Goal: Task Accomplishment & Management: Manage account settings

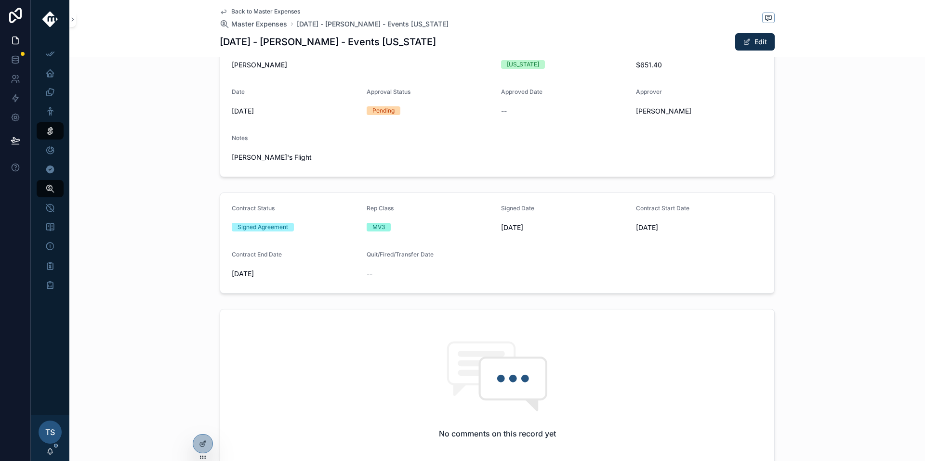
scroll to position [154, 0]
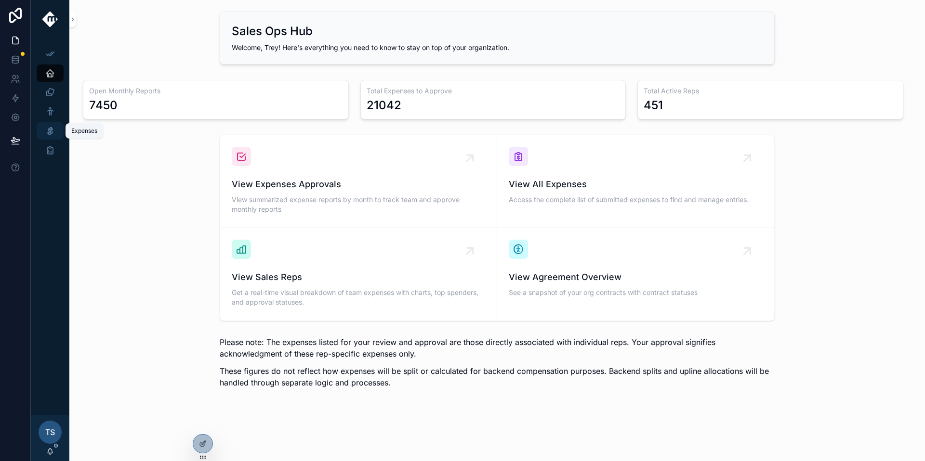
click at [52, 133] on icon "scrollable content" at bounding box center [50, 131] width 10 height 10
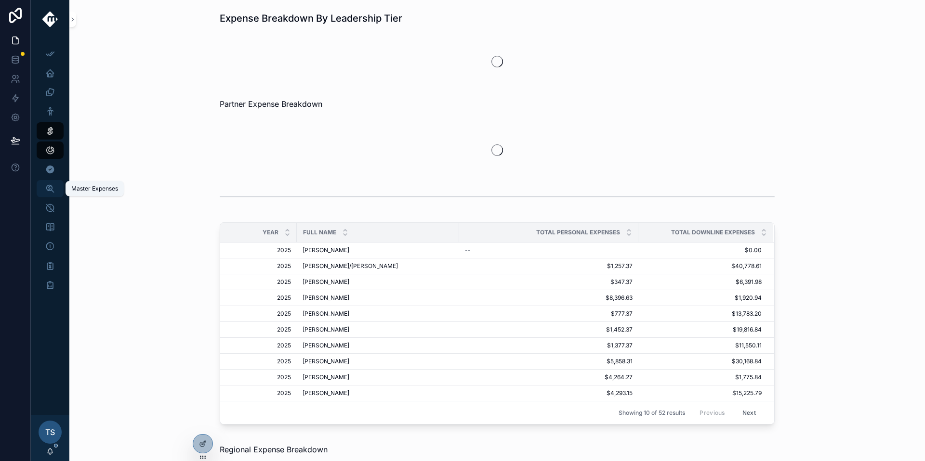
click at [58, 193] on link "Master Expenses" at bounding box center [50, 188] width 27 height 17
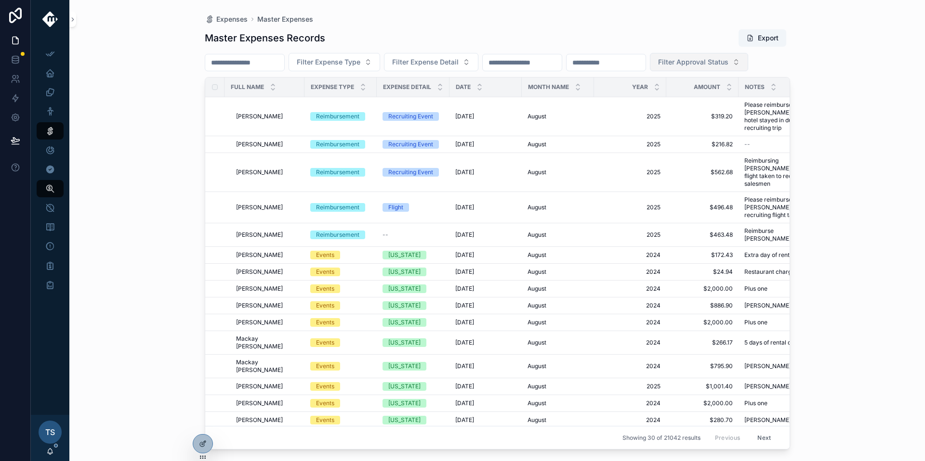
click at [728, 65] on span "Filter Approval Status" at bounding box center [693, 62] width 70 height 10
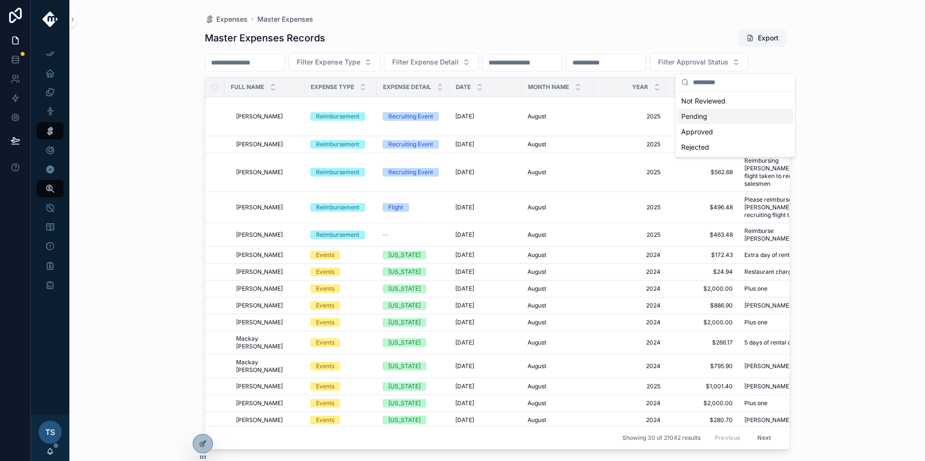
click at [699, 120] on div "Pending" at bounding box center [735, 116] width 116 height 15
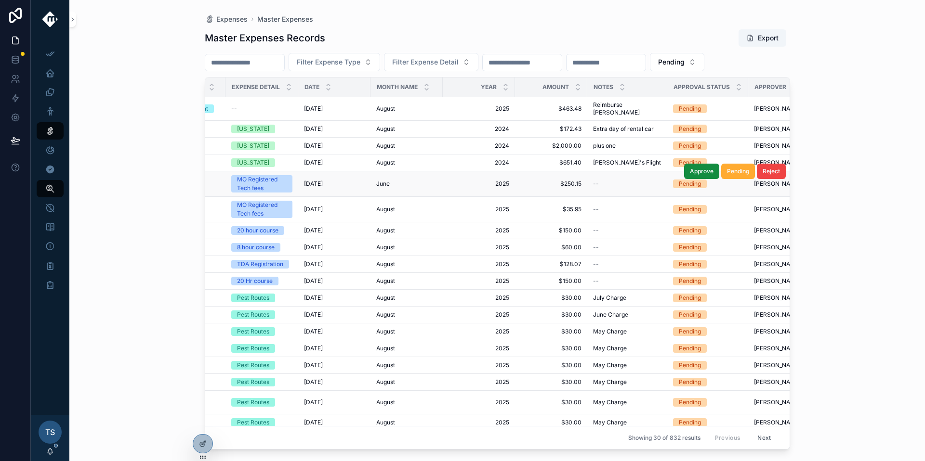
scroll to position [0, 253]
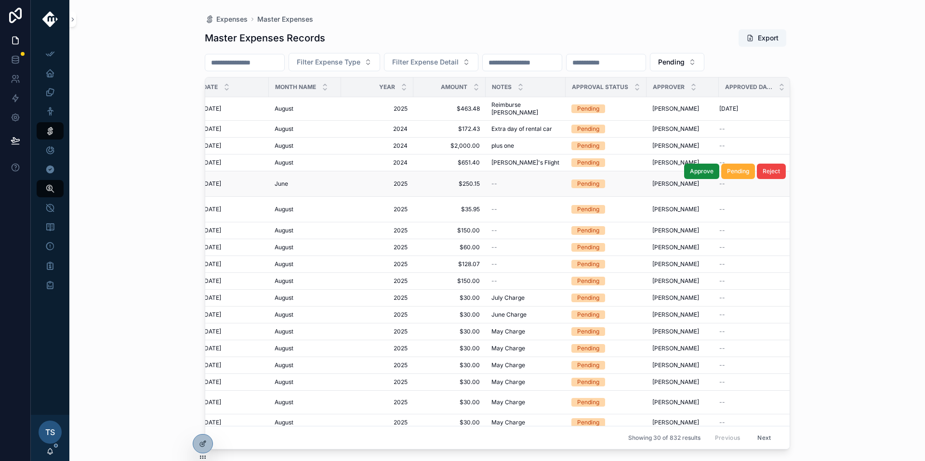
click at [458, 180] on span "$250.15" at bounding box center [449, 184] width 61 height 8
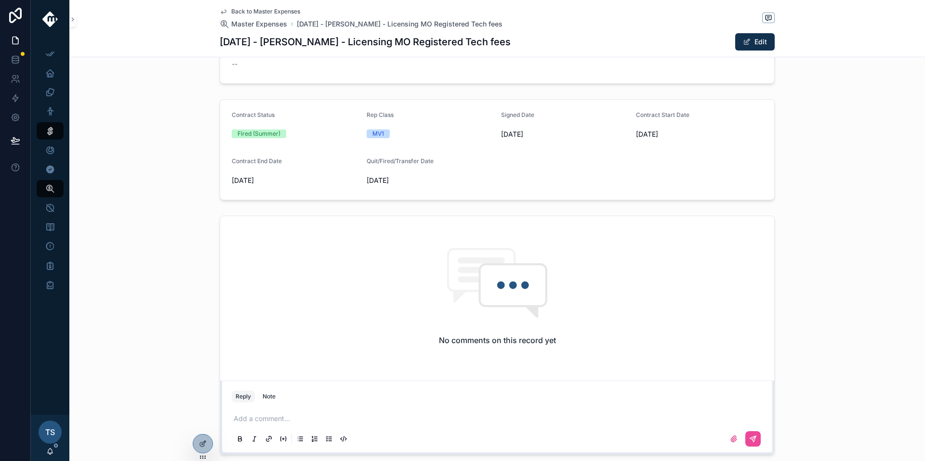
scroll to position [241, 0]
click at [391, 398] on div "Reply Note" at bounding box center [497, 396] width 542 height 15
click at [387, 411] on div "Add a comment..." at bounding box center [497, 428] width 531 height 40
click at [386, 414] on p "scrollable content" at bounding box center [499, 419] width 531 height 10
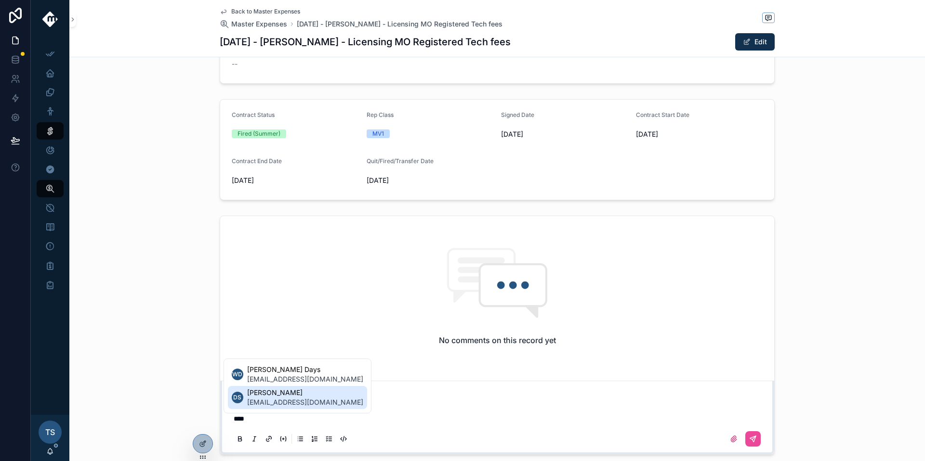
click at [335, 394] on span "[PERSON_NAME]" at bounding box center [305, 393] width 116 height 10
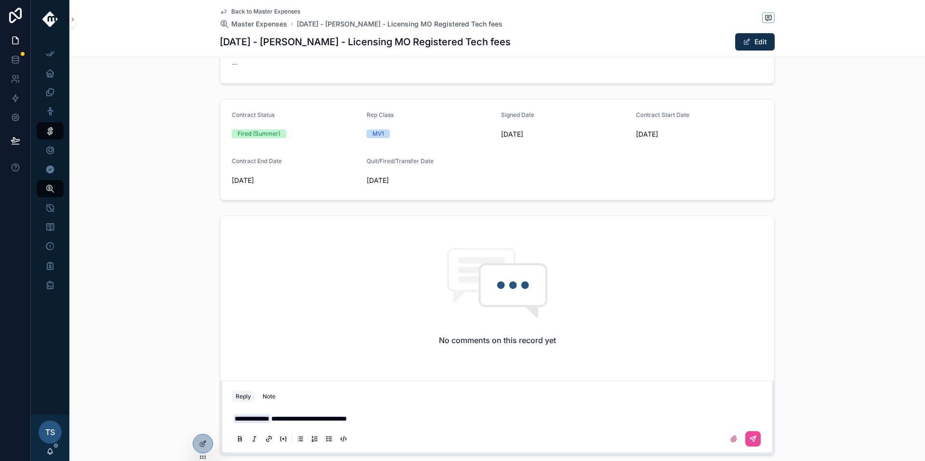
click at [761, 436] on div "**********" at bounding box center [497, 429] width 542 height 48
click at [749, 435] on icon "scrollable content" at bounding box center [753, 439] width 8 height 8
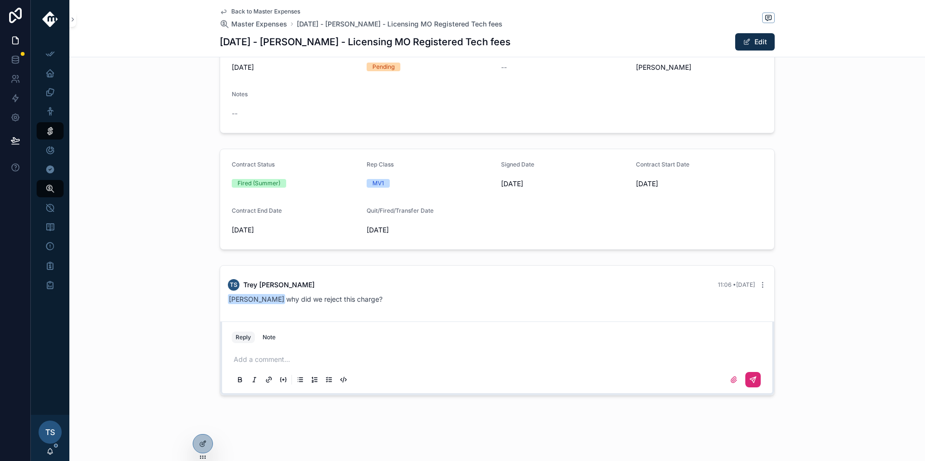
click at [272, 11] on span "Back to Master Expenses" at bounding box center [265, 12] width 69 height 8
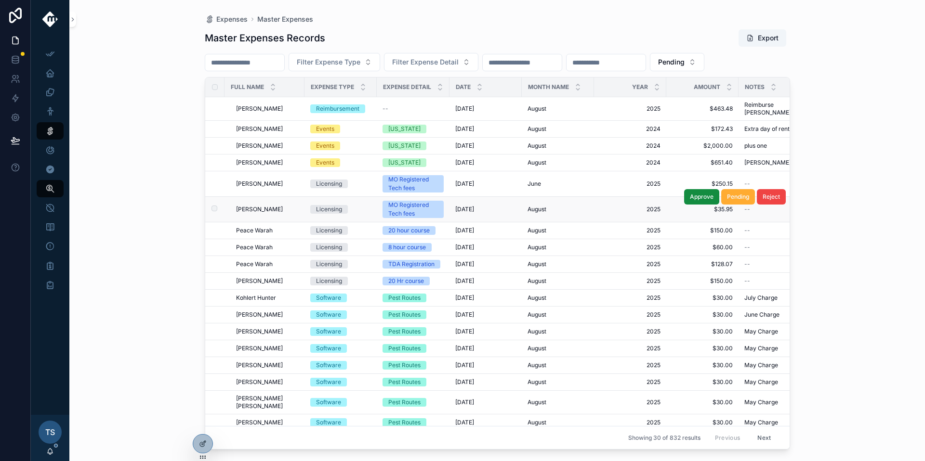
click at [264, 206] on span "[PERSON_NAME]" at bounding box center [259, 210] width 47 height 8
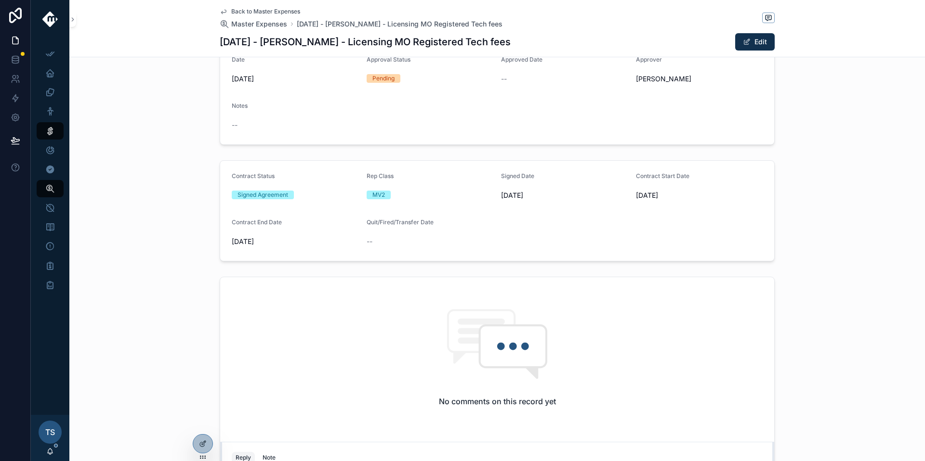
scroll to position [265, 0]
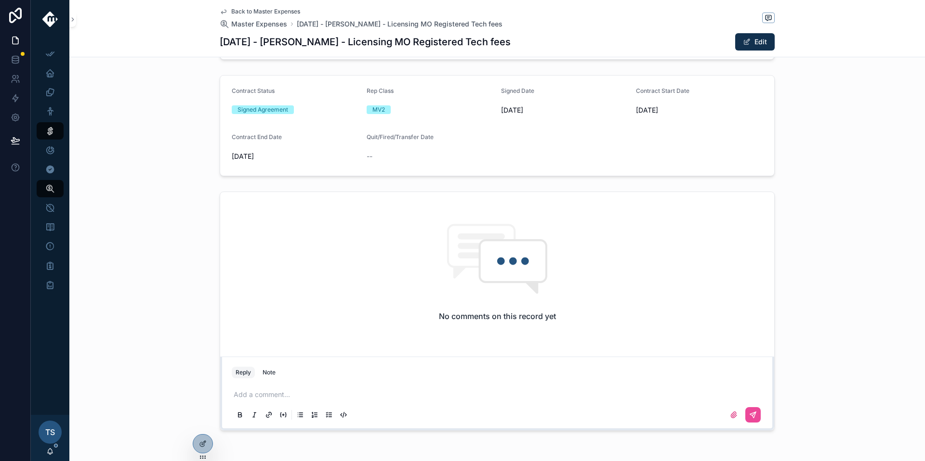
click at [298, 396] on p "scrollable content" at bounding box center [499, 395] width 531 height 10
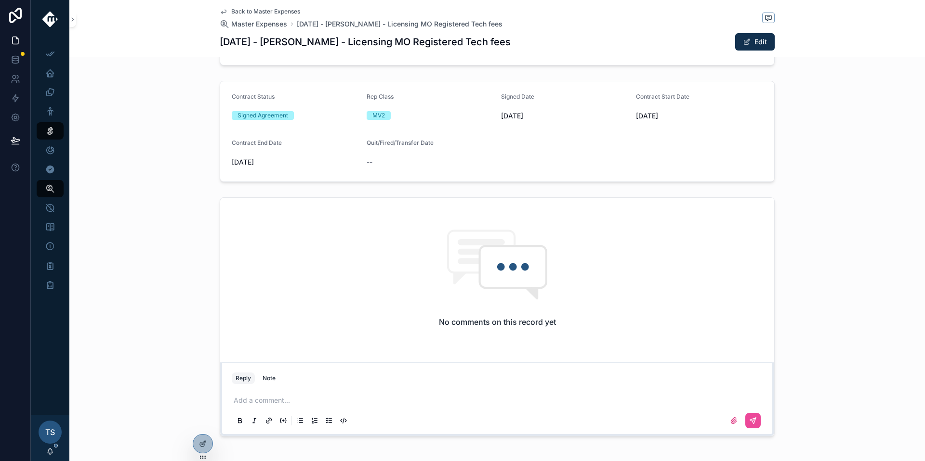
scroll to position [247, 0]
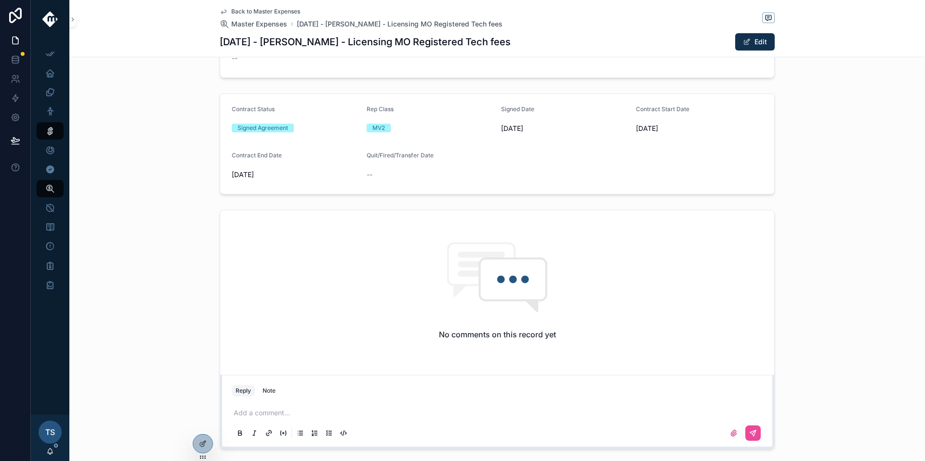
click at [246, 13] on span "Back to Master Expenses" at bounding box center [265, 12] width 69 height 8
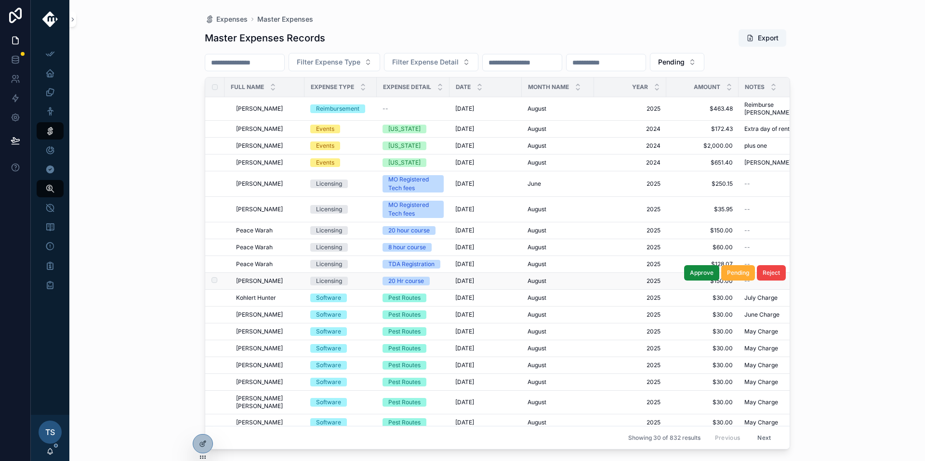
click at [261, 277] on span "[PERSON_NAME]" at bounding box center [259, 281] width 47 height 8
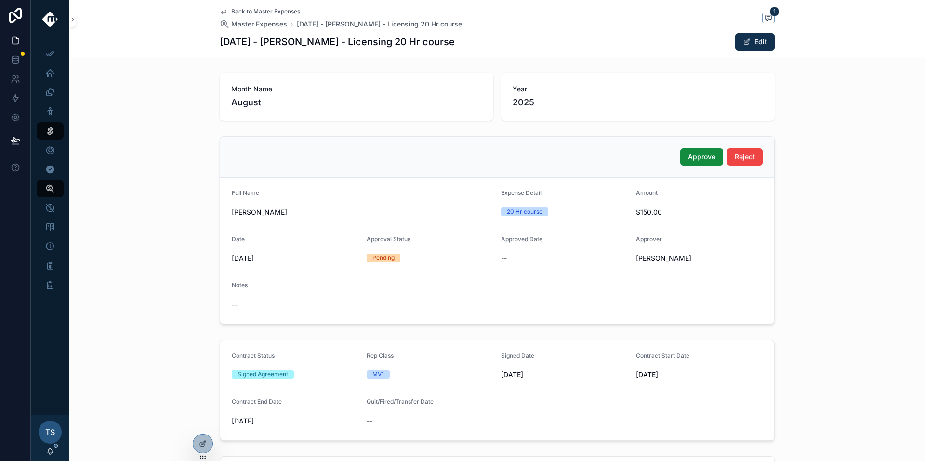
scroll to position [134, 0]
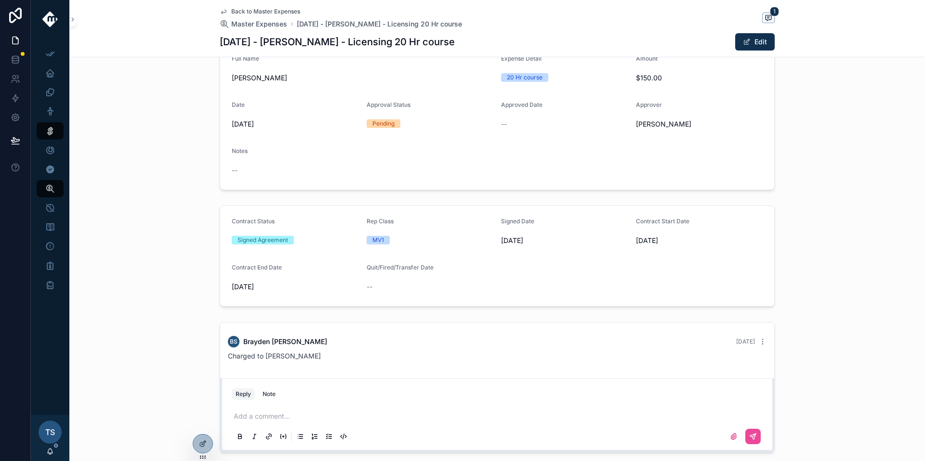
click at [234, 12] on span "Back to Master Expenses" at bounding box center [265, 12] width 69 height 8
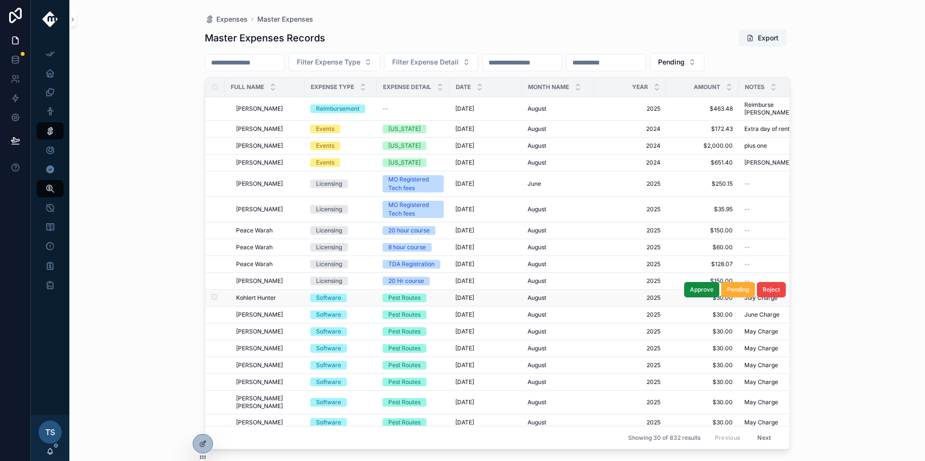
click at [252, 294] on span "Kohlert Hunter" at bounding box center [256, 298] width 40 height 8
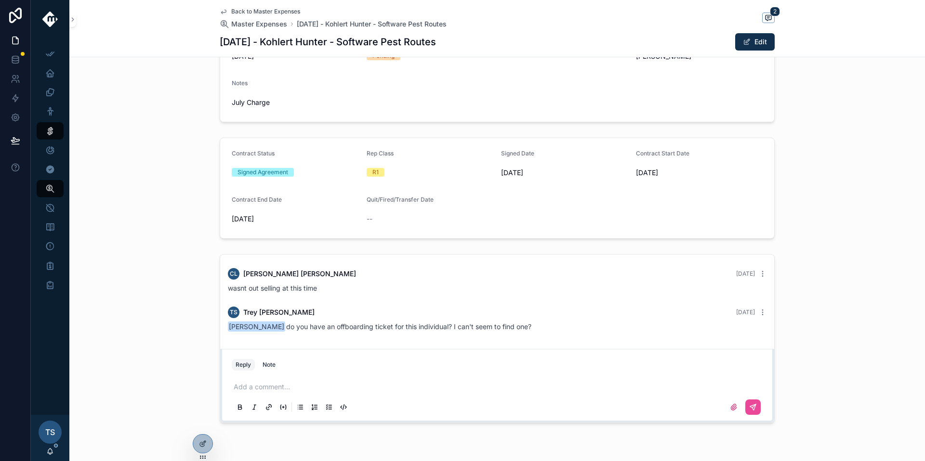
scroll to position [208, 0]
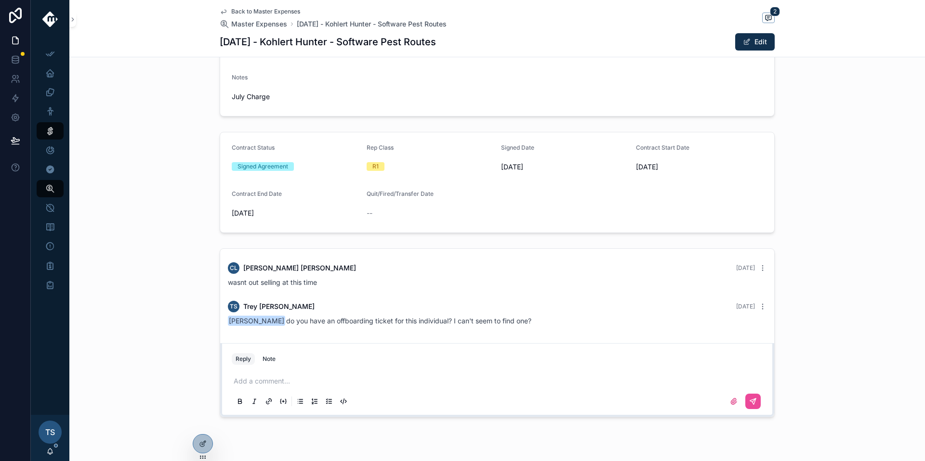
click at [334, 376] on div "Add a comment..." at bounding box center [497, 391] width 531 height 40
click at [330, 378] on p "scrollable content" at bounding box center [499, 382] width 531 height 10
click at [245, 12] on span "Back to Master Expenses" at bounding box center [265, 12] width 69 height 8
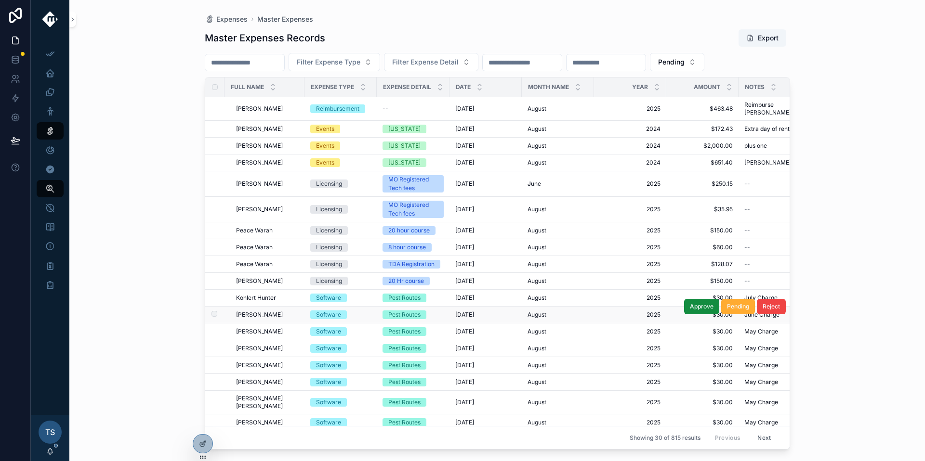
click at [269, 311] on span "[PERSON_NAME]" at bounding box center [259, 315] width 47 height 8
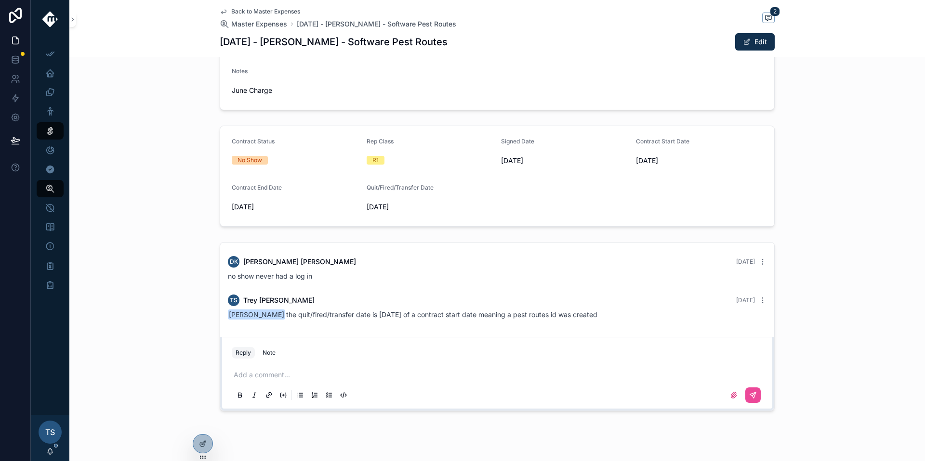
scroll to position [209, 0]
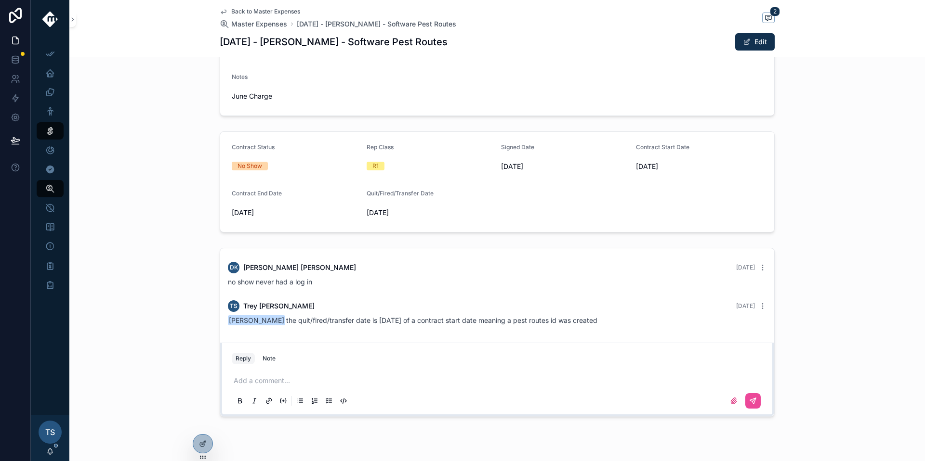
click at [221, 13] on icon "scrollable content" at bounding box center [224, 12] width 8 height 8
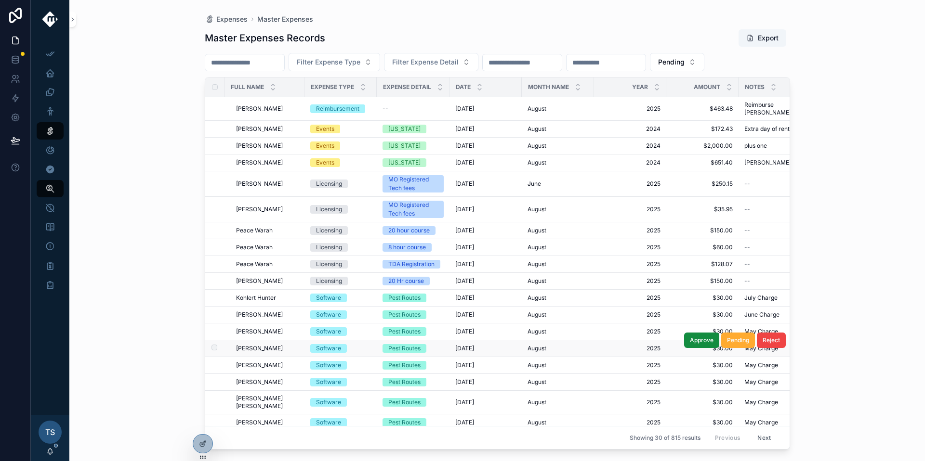
click at [259, 345] on span "[PERSON_NAME]" at bounding box center [259, 349] width 47 height 8
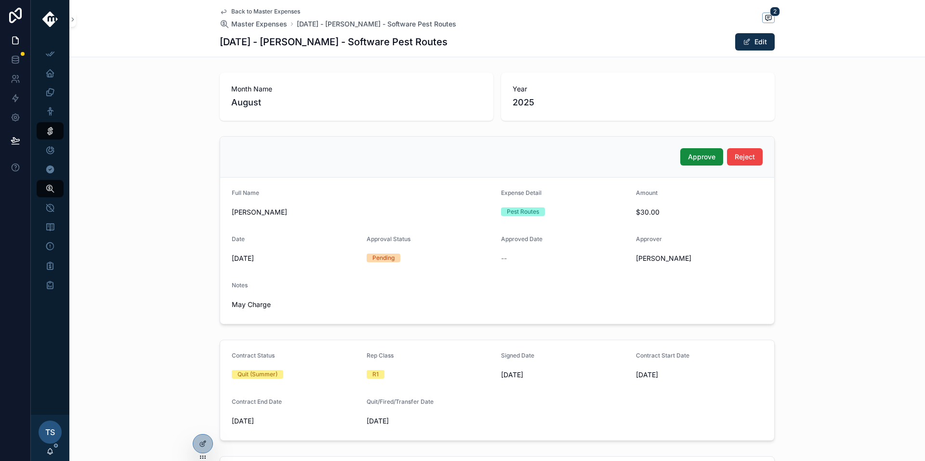
scroll to position [230, 0]
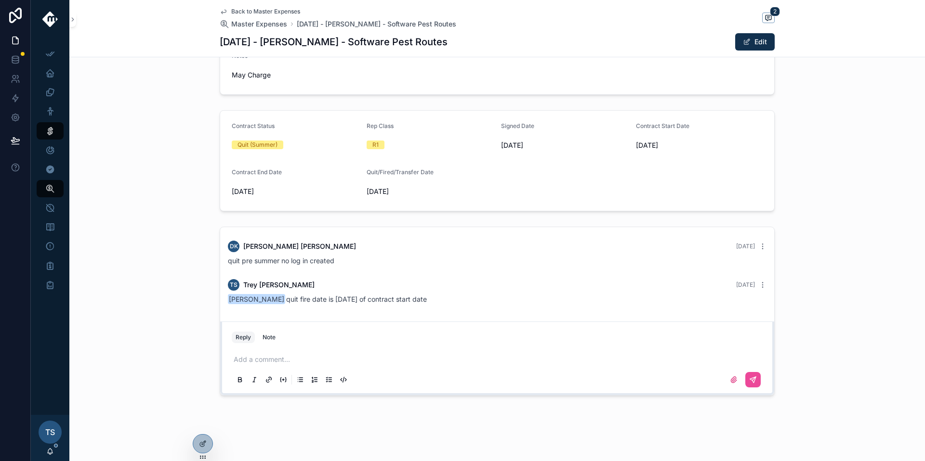
click at [235, 9] on span "Back to Master Expenses" at bounding box center [265, 12] width 69 height 8
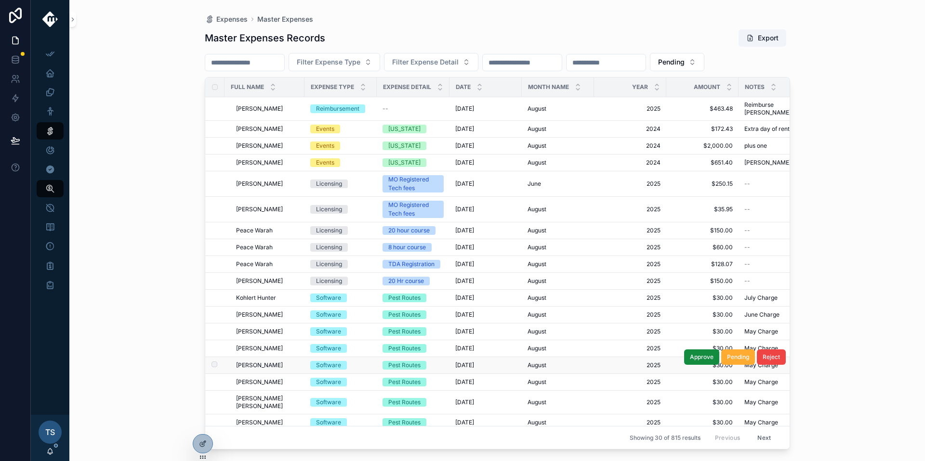
click at [257, 362] on span "[PERSON_NAME]" at bounding box center [259, 366] width 47 height 8
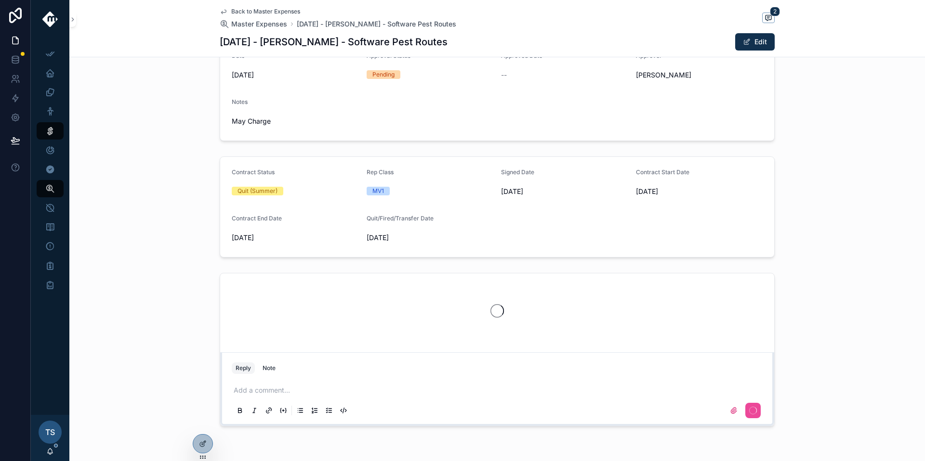
scroll to position [214, 0]
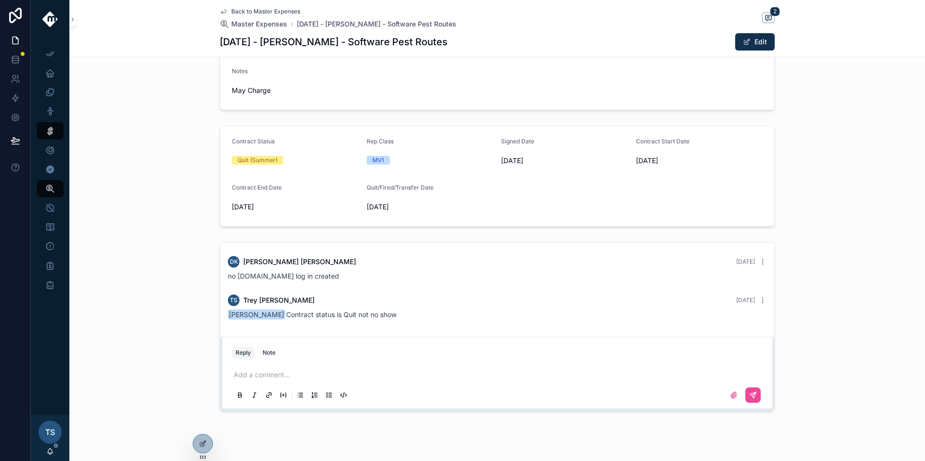
click at [311, 370] on div "Add a comment..." at bounding box center [497, 385] width 531 height 40
click at [308, 376] on p "scrollable content" at bounding box center [499, 375] width 531 height 10
click at [751, 392] on icon "scrollable content" at bounding box center [753, 396] width 8 height 8
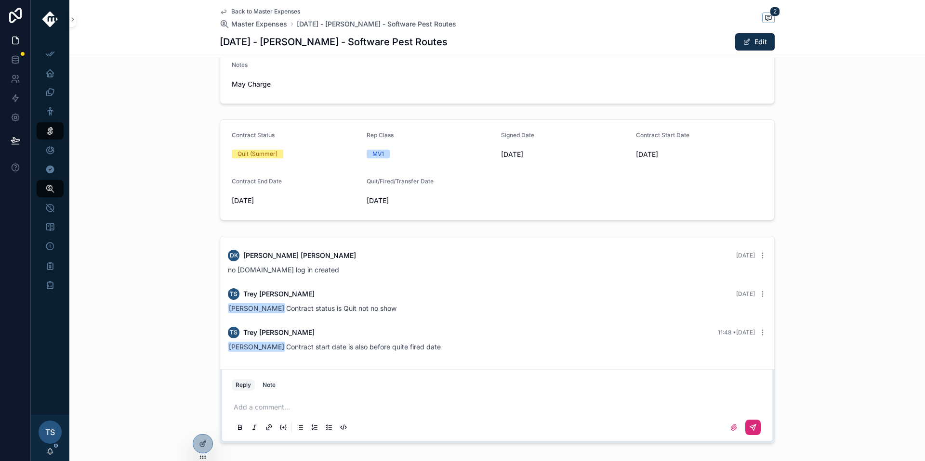
click at [249, 12] on span "Back to Master Expenses" at bounding box center [265, 12] width 69 height 8
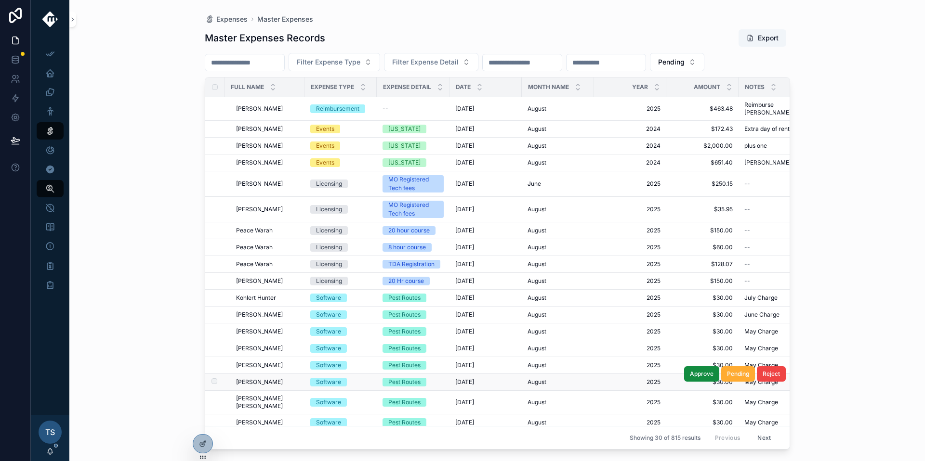
click at [269, 379] on span "[PERSON_NAME]" at bounding box center [259, 383] width 47 height 8
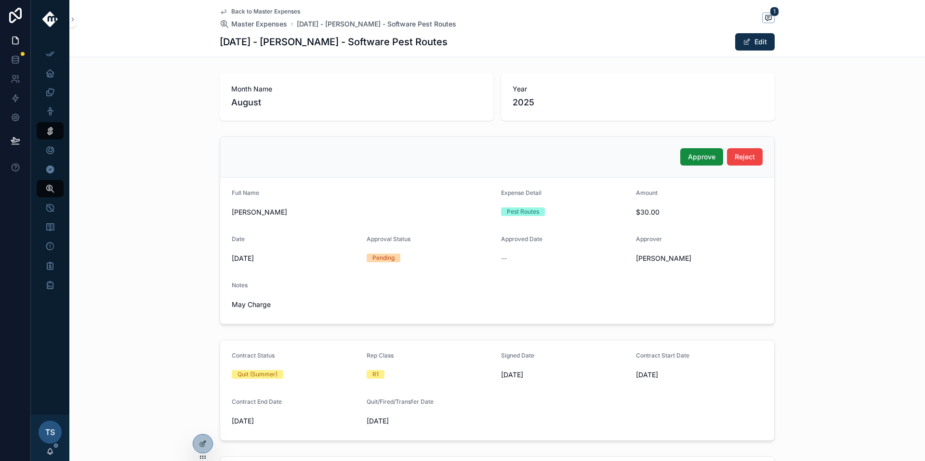
scroll to position [191, 0]
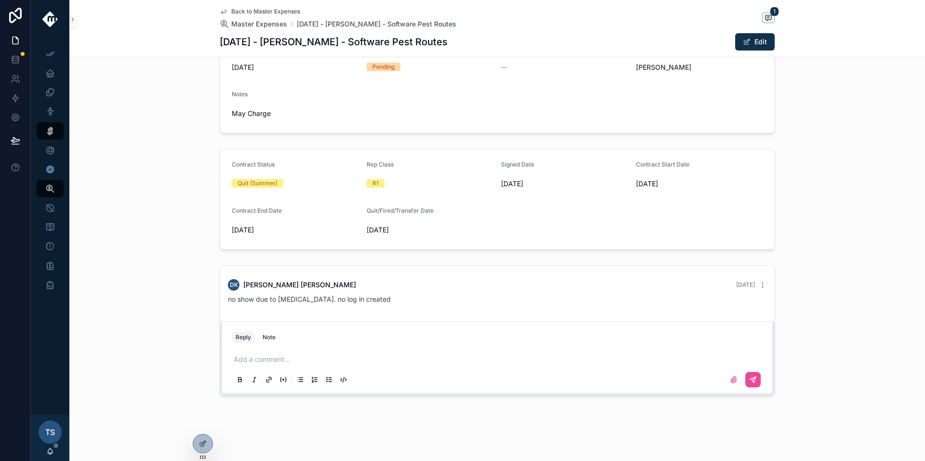
click at [343, 357] on p "scrollable content" at bounding box center [499, 360] width 531 height 10
click at [752, 384] on button "scrollable content" at bounding box center [752, 379] width 15 height 15
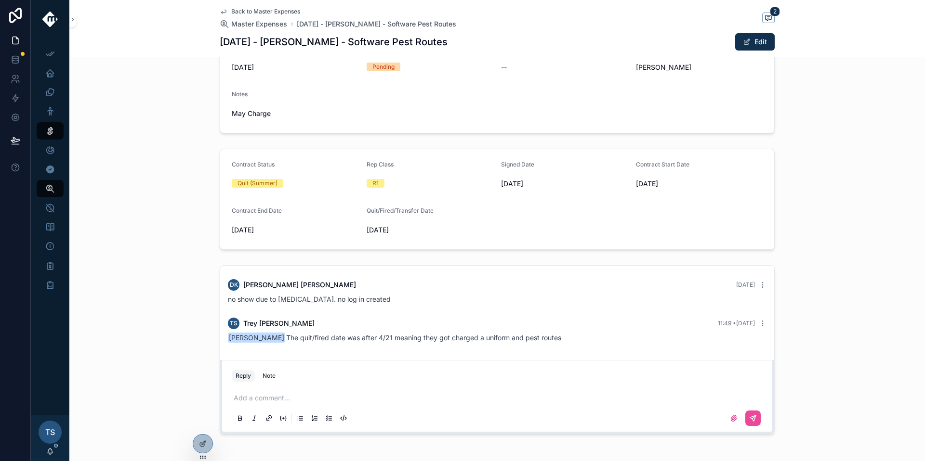
click at [240, 9] on span "Back to Master Expenses" at bounding box center [265, 12] width 69 height 8
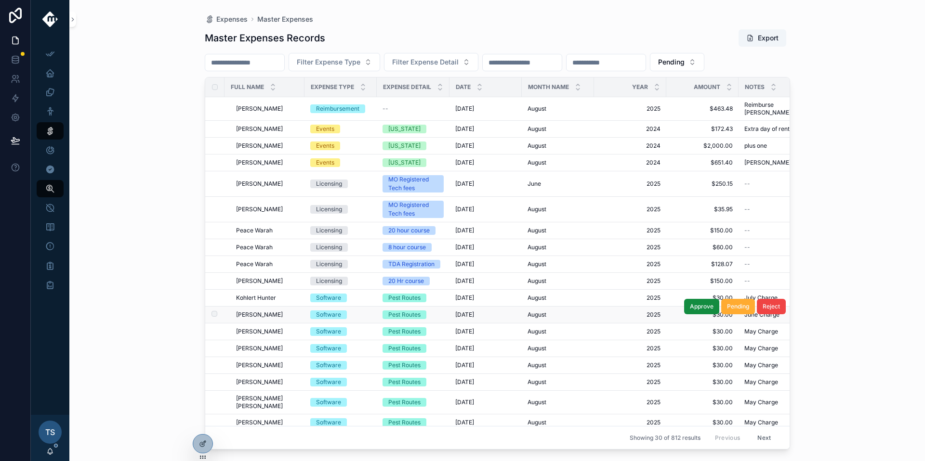
click at [268, 311] on span "[PERSON_NAME]" at bounding box center [259, 315] width 47 height 8
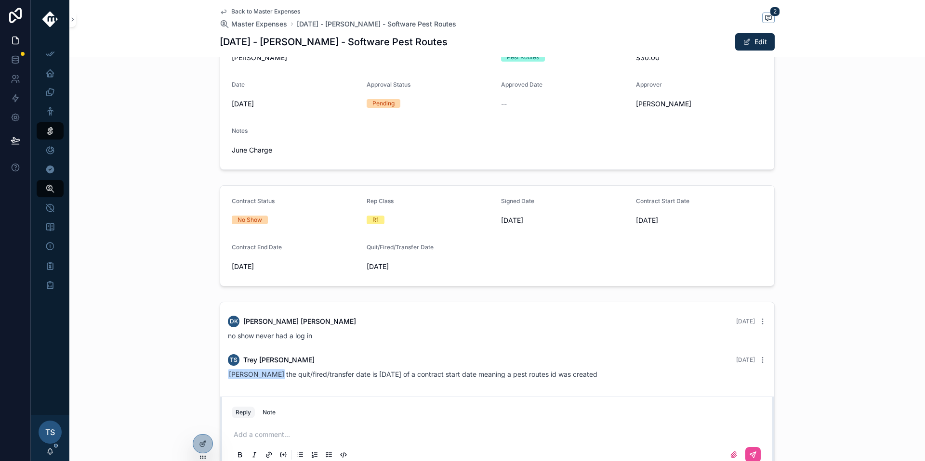
scroll to position [148, 0]
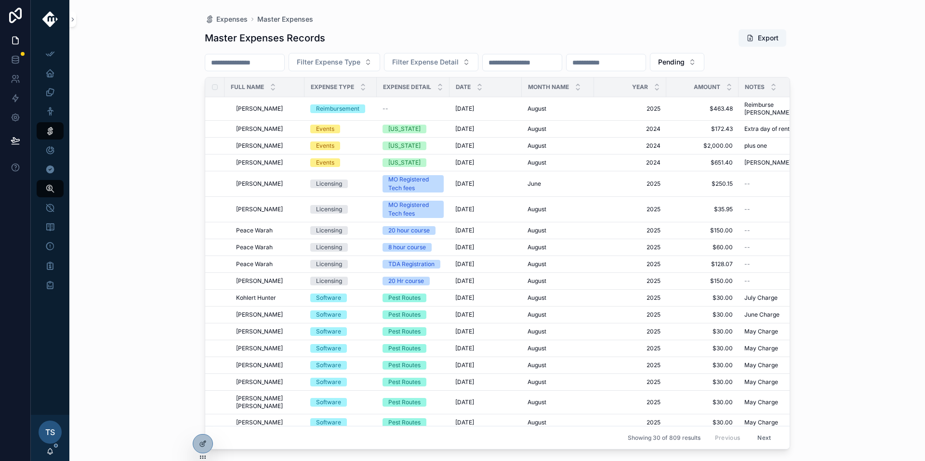
click at [266, 61] on input "scrollable content" at bounding box center [244, 62] width 79 height 13
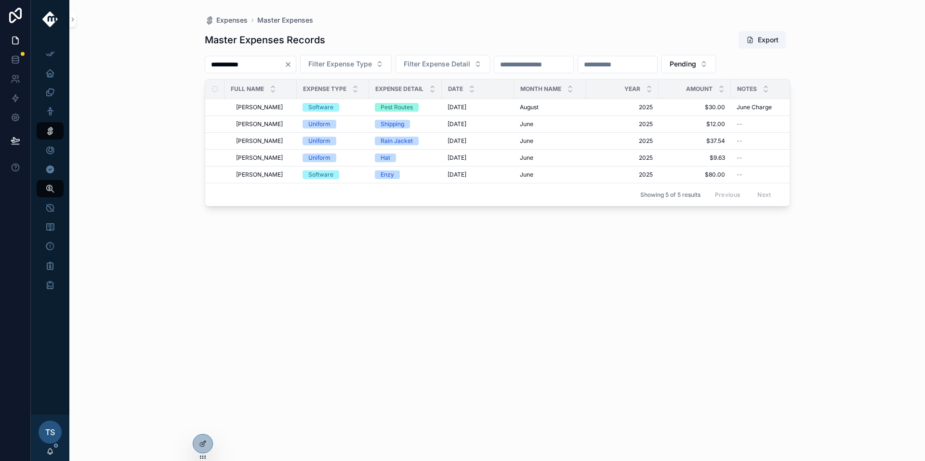
type input "**********"
click at [331, 158] on span "Uniform" at bounding box center [319, 158] width 34 height 9
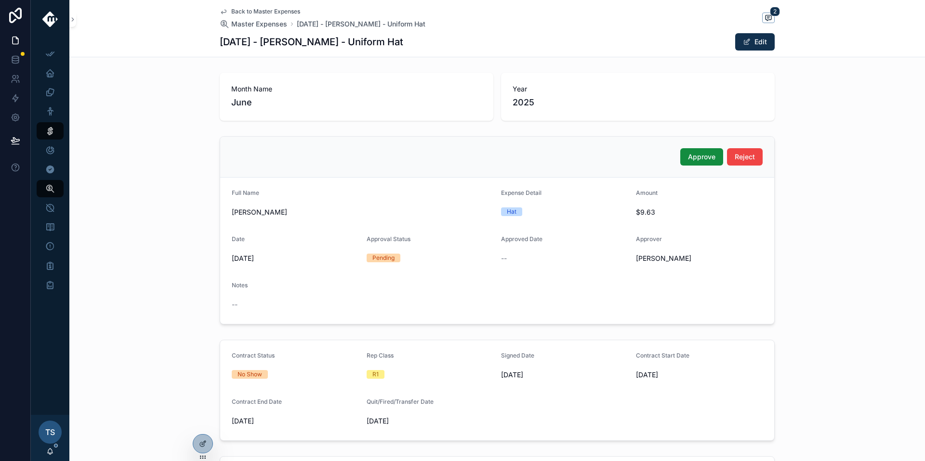
click at [245, 12] on span "Back to Master Expenses" at bounding box center [265, 12] width 69 height 8
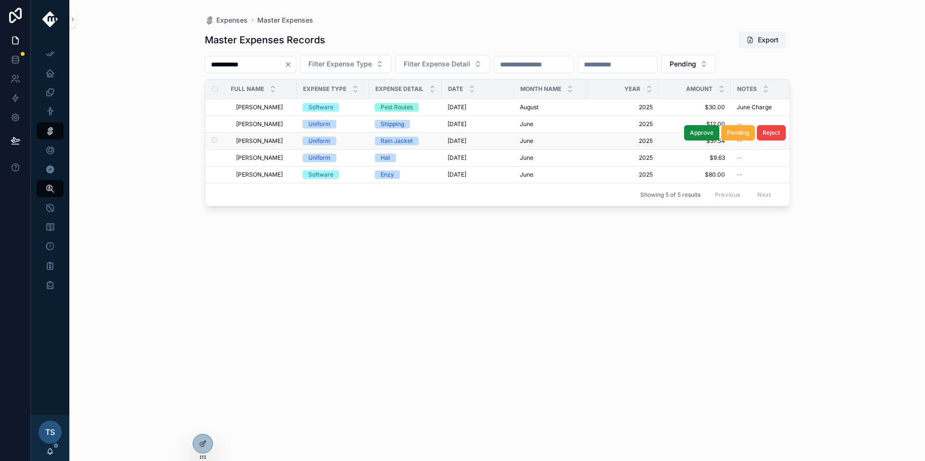
click at [318, 141] on div "Uniform" at bounding box center [319, 141] width 22 height 9
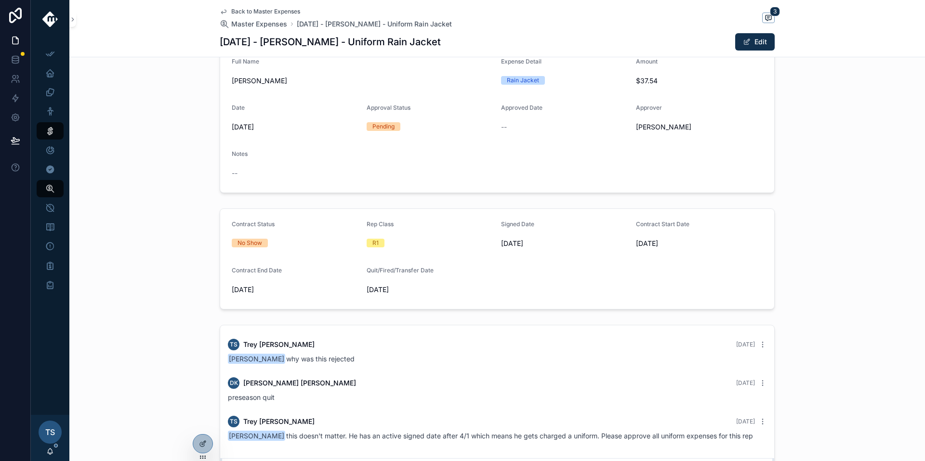
scroll to position [125, 0]
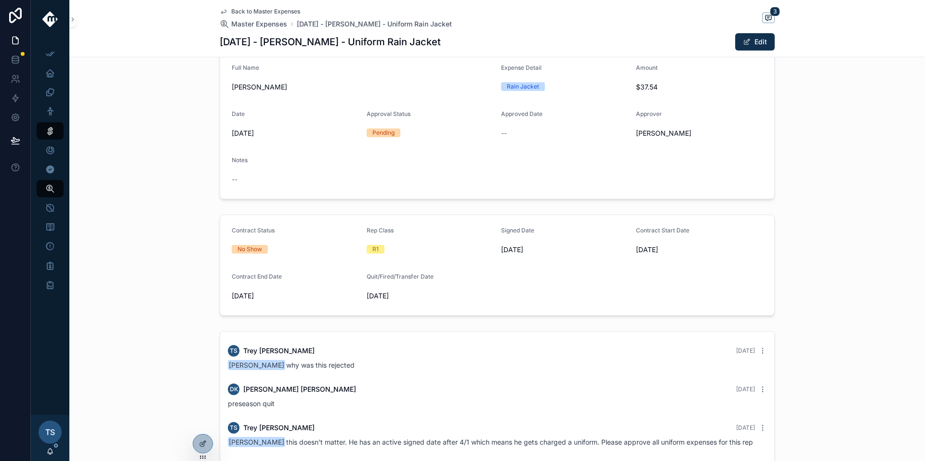
click at [269, 13] on span "Back to Master Expenses" at bounding box center [265, 12] width 69 height 8
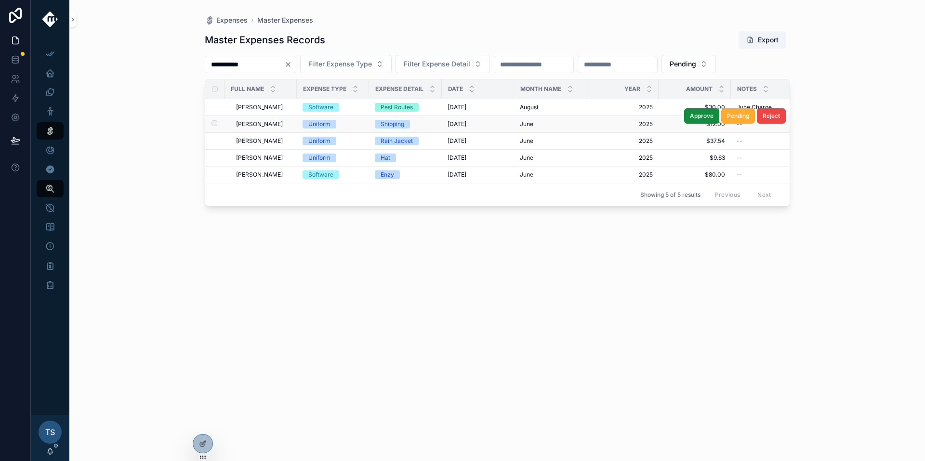
click at [322, 124] on div "Uniform" at bounding box center [319, 124] width 22 height 9
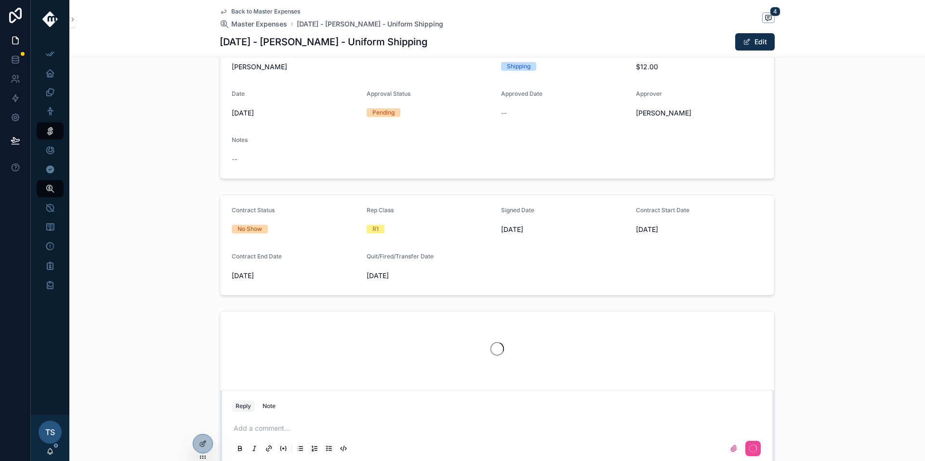
scroll to position [214, 0]
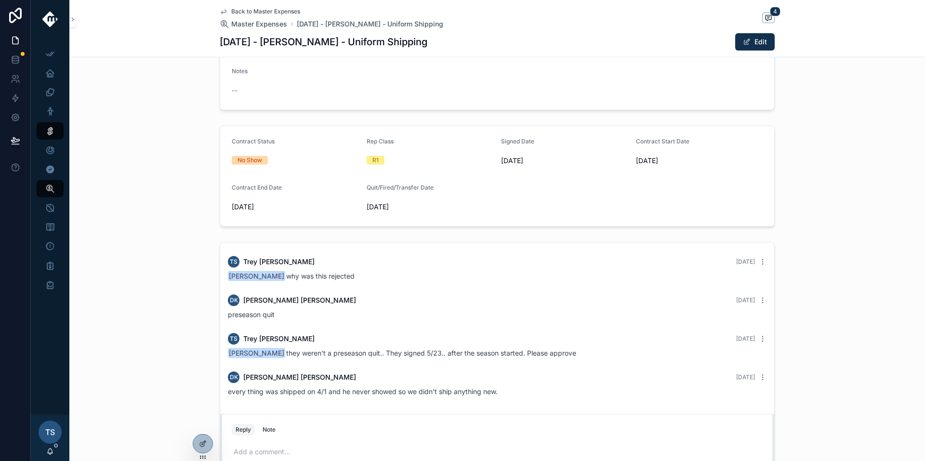
click at [350, 443] on div "Add a comment..." at bounding box center [497, 462] width 542 height 48
click at [350, 443] on div "Add a comment..." at bounding box center [497, 462] width 531 height 40
click at [344, 450] on p "scrollable content" at bounding box center [499, 452] width 531 height 10
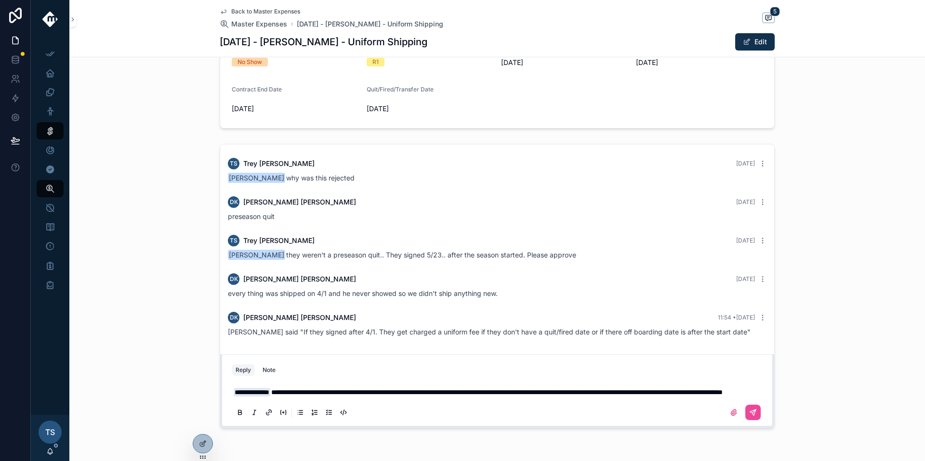
scroll to position [325, 0]
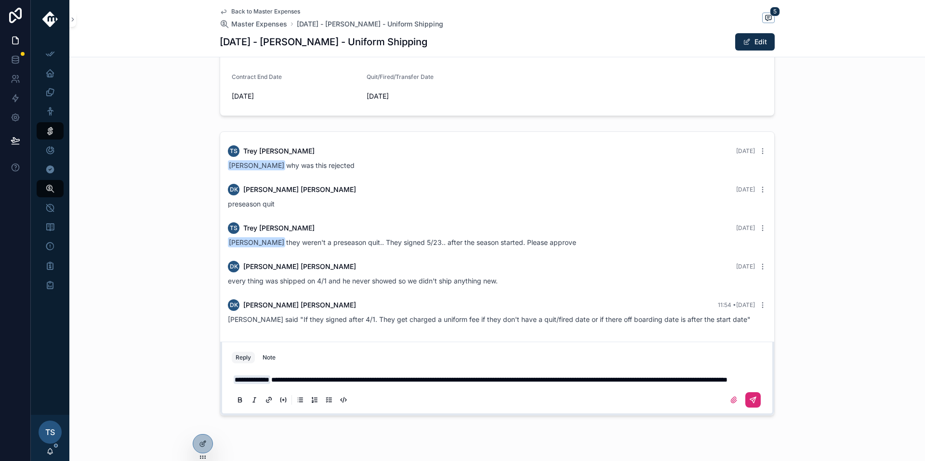
click at [755, 407] on button "scrollable content" at bounding box center [752, 400] width 15 height 15
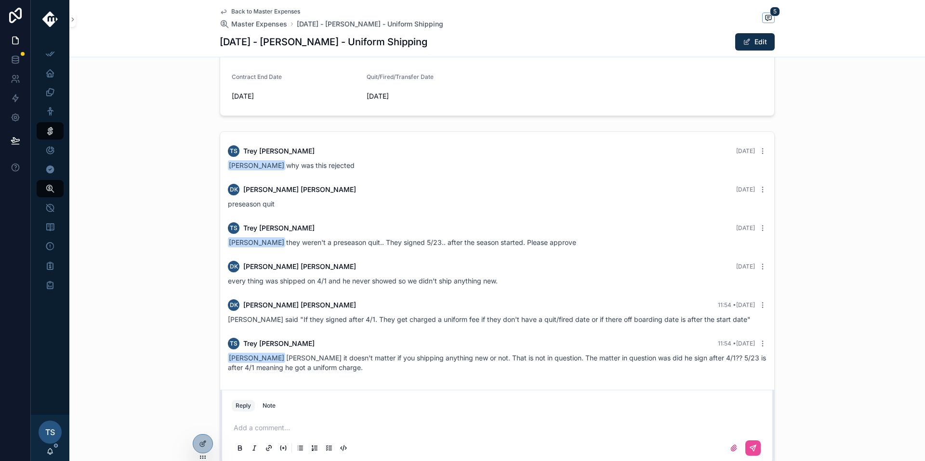
click at [244, 12] on span "Back to Master Expenses" at bounding box center [265, 12] width 69 height 8
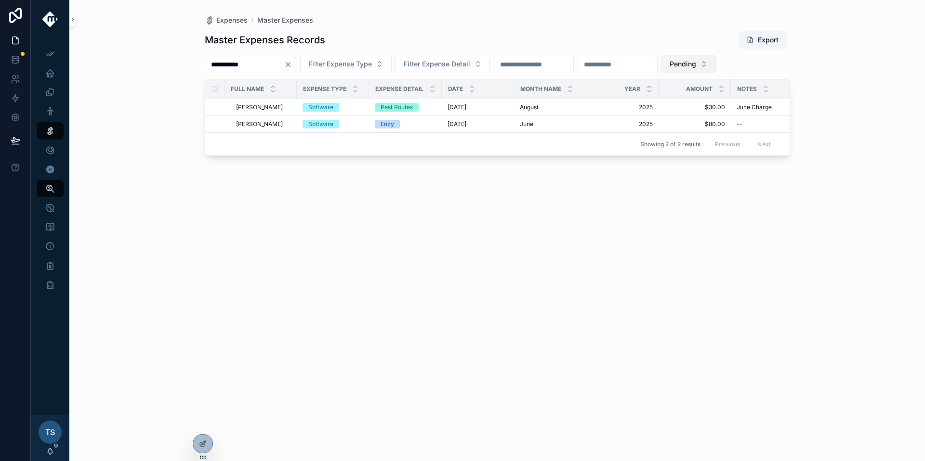
click at [738, 73] on div "**********" at bounding box center [497, 237] width 585 height 425
click at [716, 68] on button "Pending" at bounding box center [688, 64] width 54 height 18
click at [679, 106] on div "None" at bounding box center [725, 102] width 116 height 15
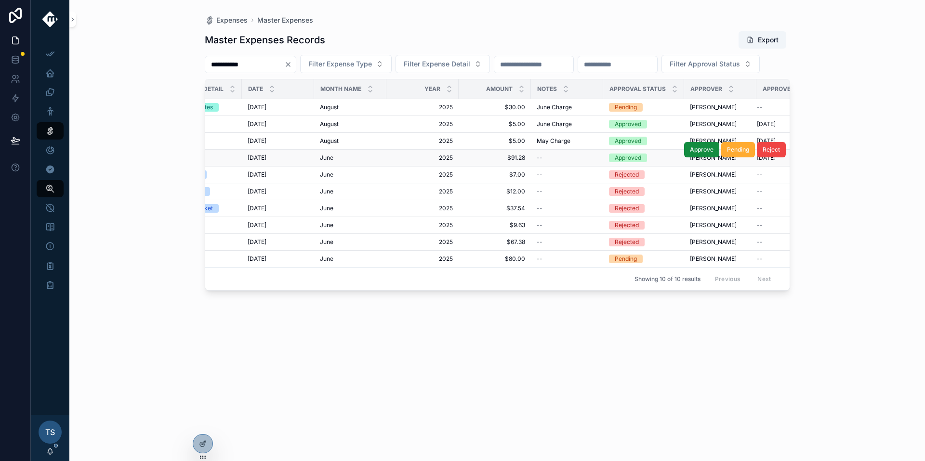
scroll to position [0, 211]
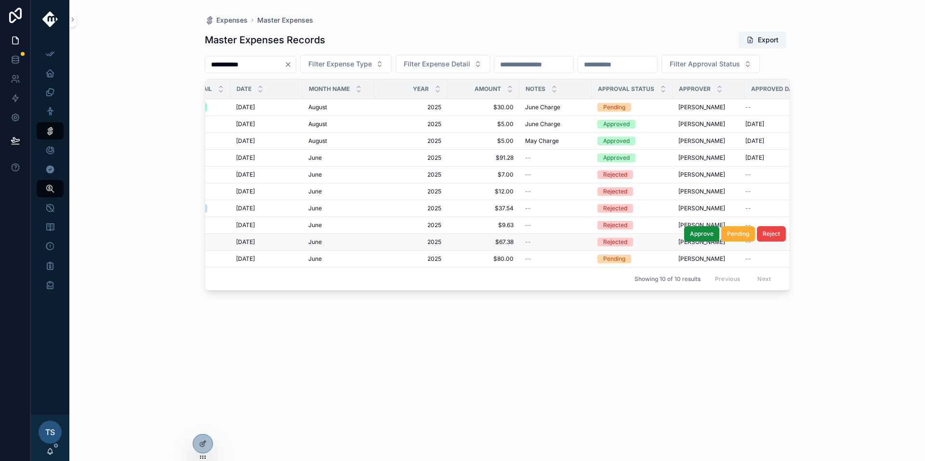
click at [250, 246] on span "[DATE]" at bounding box center [245, 242] width 19 height 8
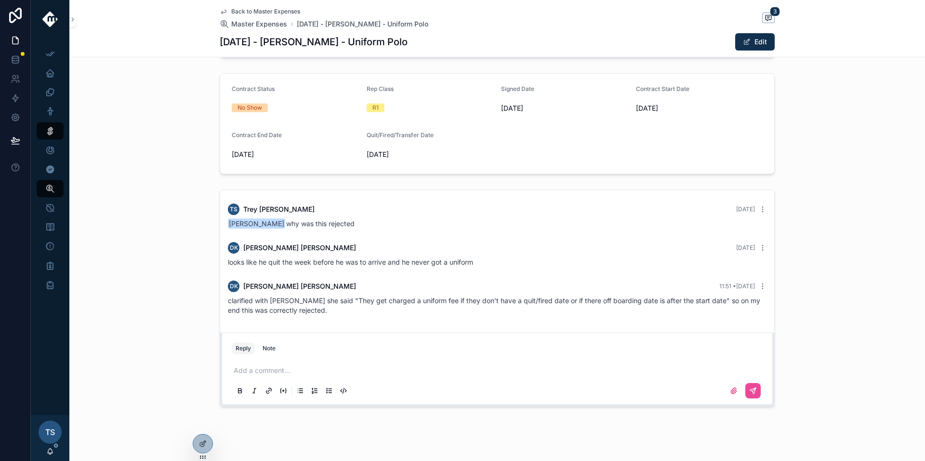
scroll to position [267, 0]
click at [276, 12] on span "Back to Master Expenses" at bounding box center [265, 12] width 69 height 8
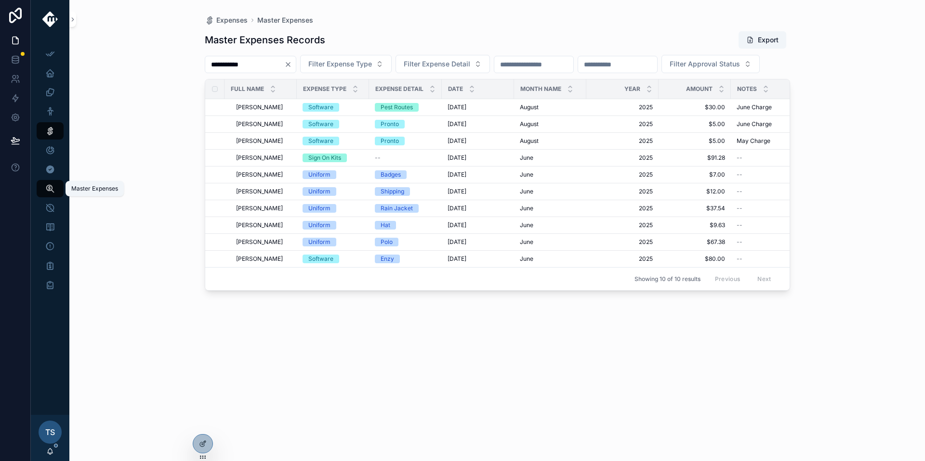
click at [52, 188] on icon "scrollable content" at bounding box center [50, 189] width 10 height 10
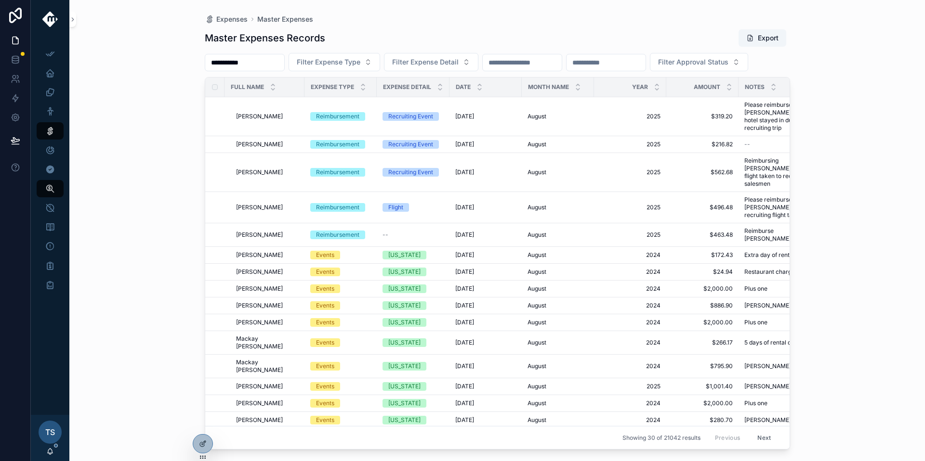
click at [260, 64] on input "**********" at bounding box center [244, 62] width 79 height 13
click at [339, 56] on button "Filter Expense Type" at bounding box center [335, 62] width 92 height 18
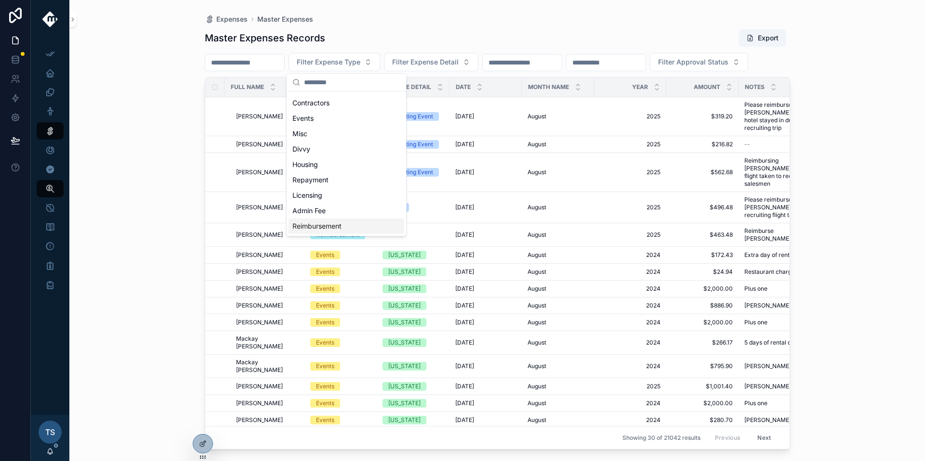
scroll to position [39, 0]
click at [329, 223] on div "Admin Fee" at bounding box center [347, 216] width 116 height 15
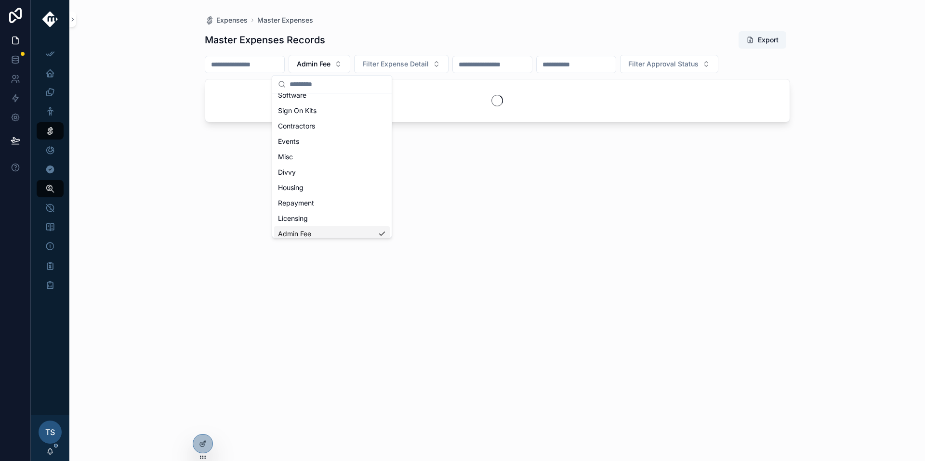
scroll to position [54, 0]
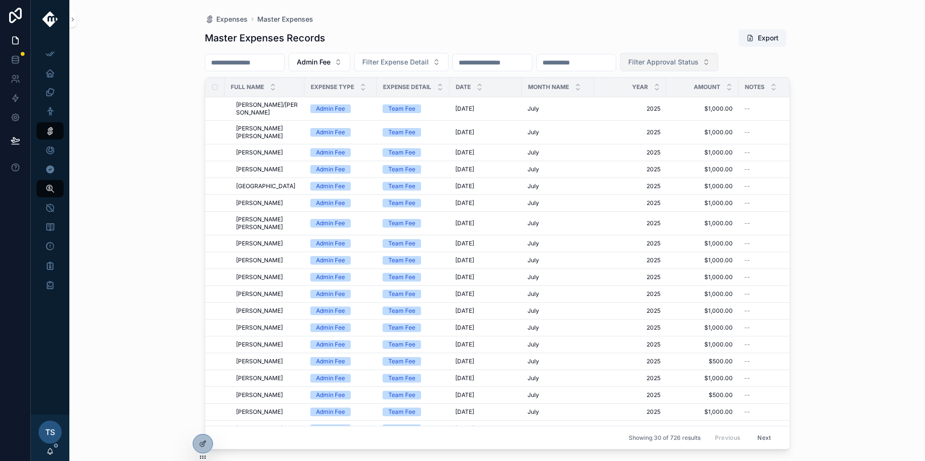
click at [698, 58] on span "Filter Approval Status" at bounding box center [663, 62] width 70 height 10
click at [687, 118] on div "Pending" at bounding box center [706, 116] width 116 height 15
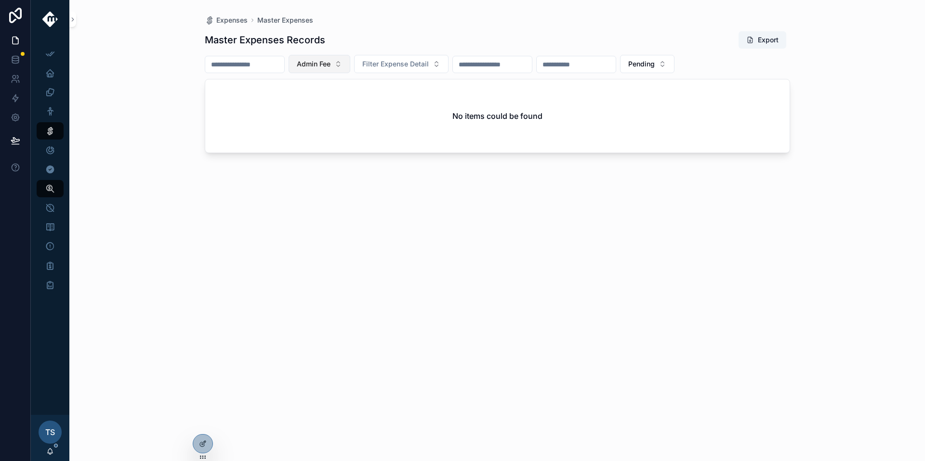
click at [350, 60] on button "Admin Fee" at bounding box center [320, 64] width 62 height 18
click at [321, 228] on div "Reimbursement" at bounding box center [332, 228] width 116 height 15
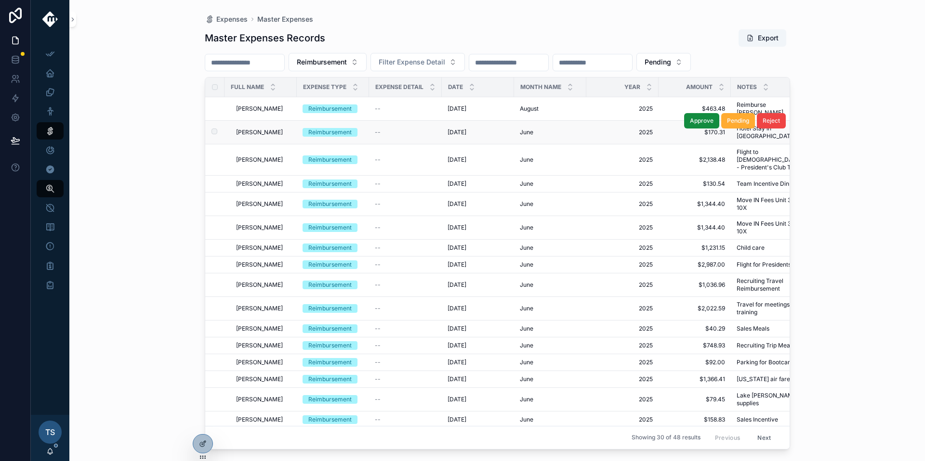
click at [256, 129] on span "[PERSON_NAME]" at bounding box center [259, 133] width 47 height 8
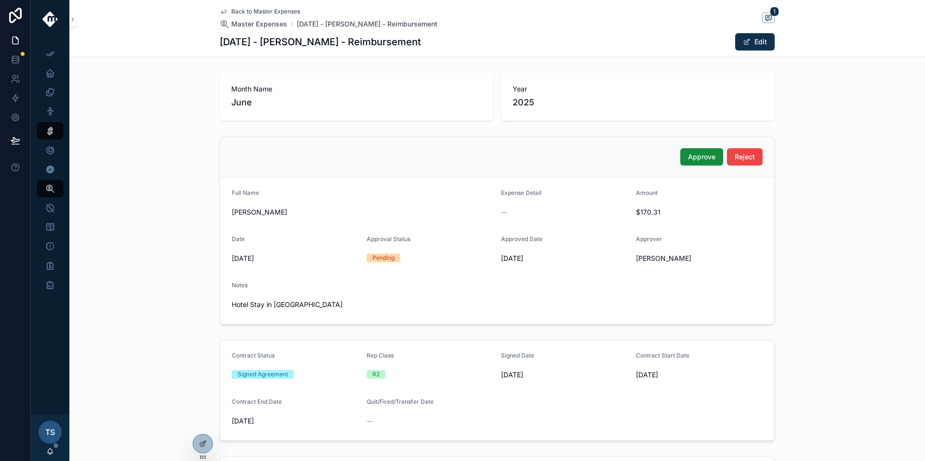
click at [265, 12] on span "Back to Master Expenses" at bounding box center [265, 12] width 69 height 8
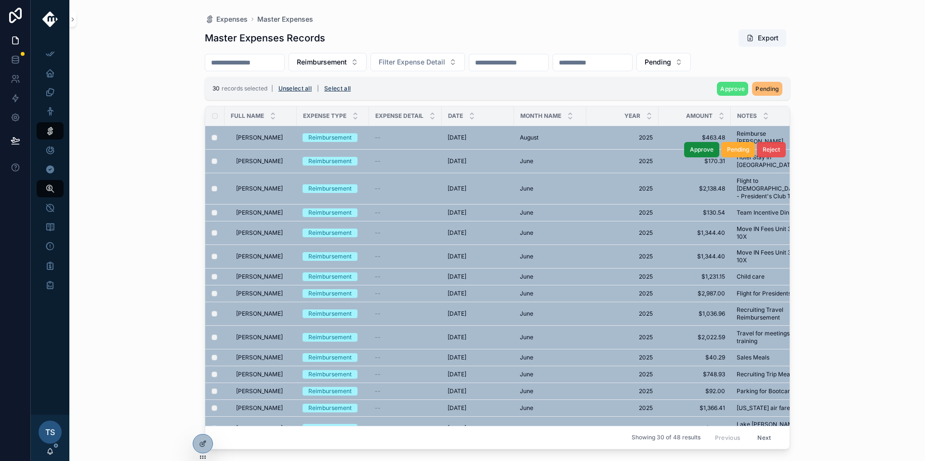
click at [763, 142] on button "Reject" at bounding box center [771, 149] width 29 height 15
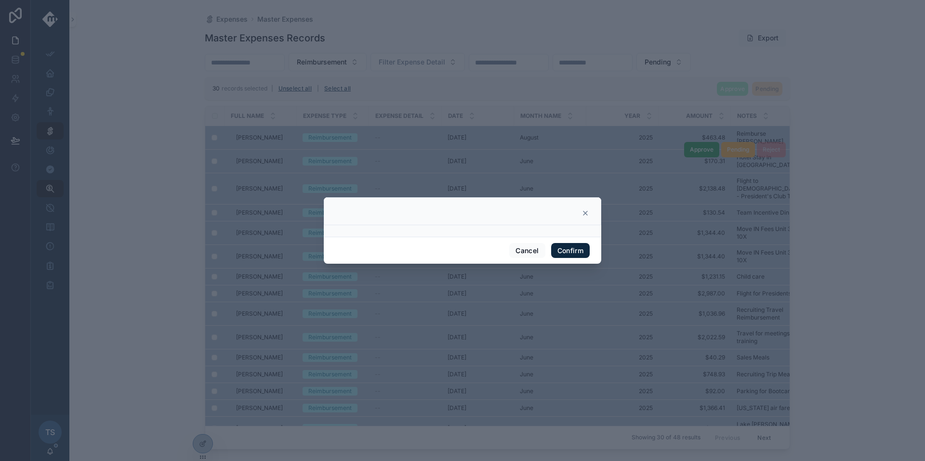
click at [583, 243] on button "Confirm" at bounding box center [570, 250] width 39 height 15
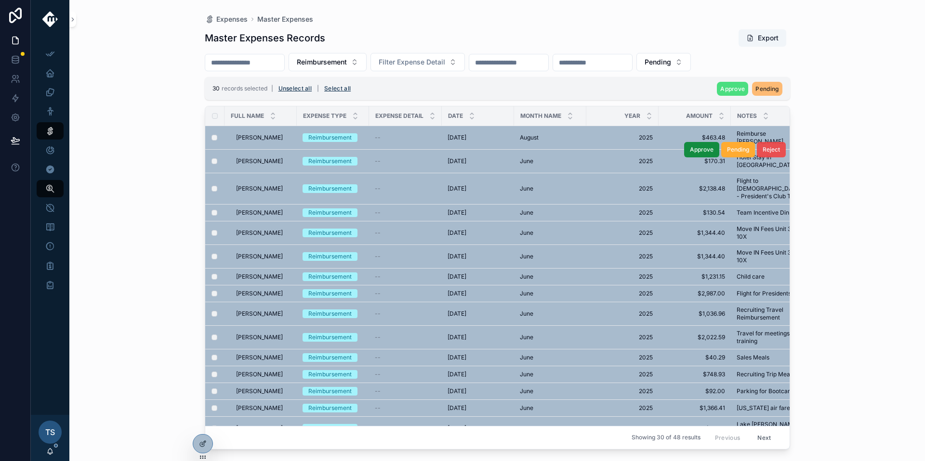
click at [762, 146] on span "Reject" at bounding box center [770, 150] width 17 height 8
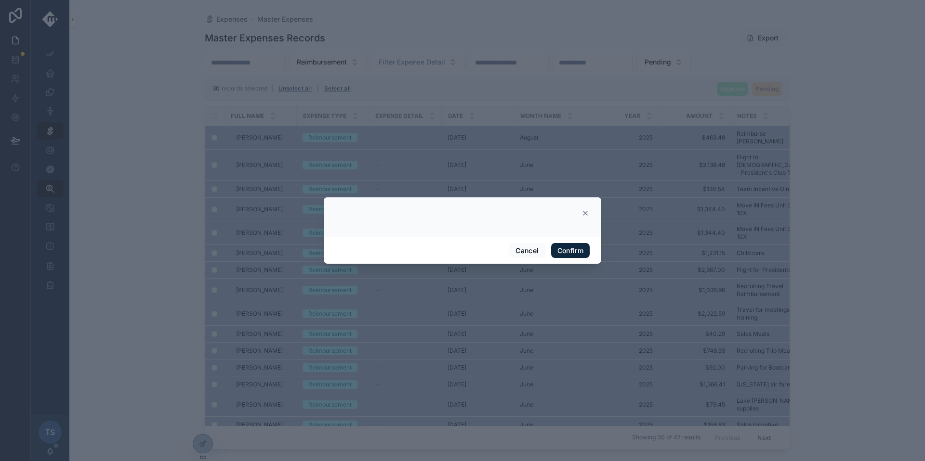
click at [577, 255] on button "Confirm" at bounding box center [570, 250] width 39 height 15
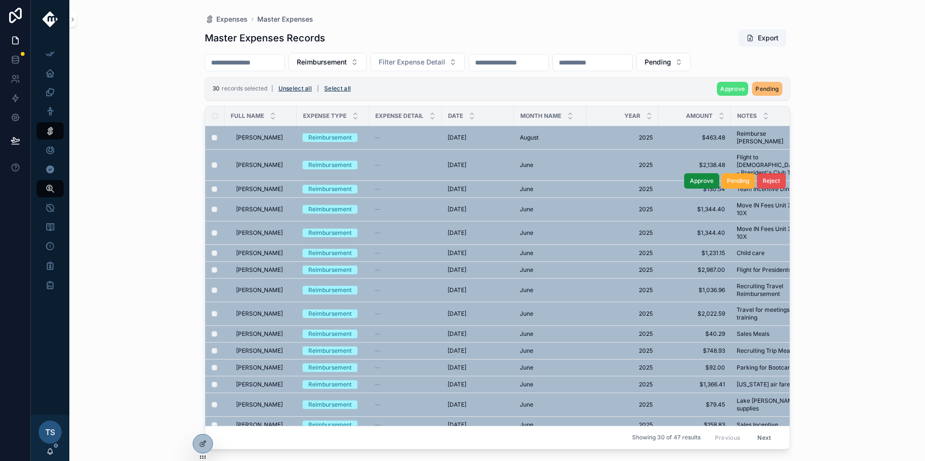
click at [770, 173] on button "Reject" at bounding box center [771, 180] width 29 height 15
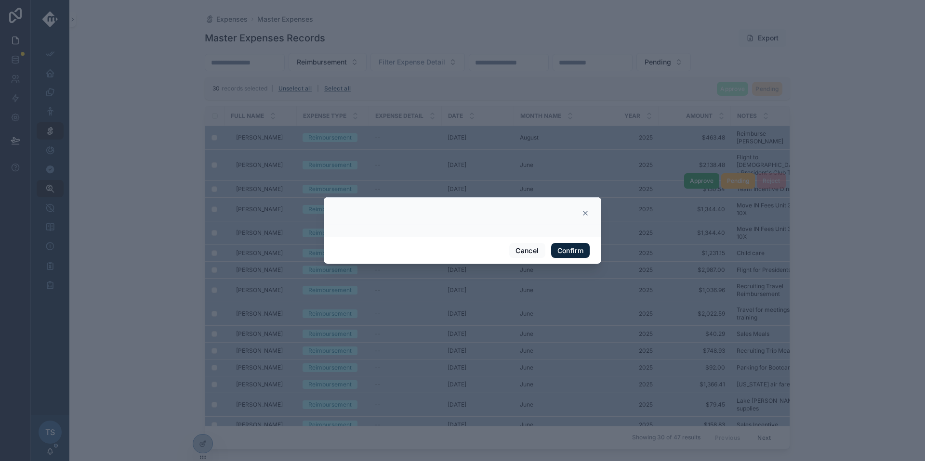
click at [582, 254] on button "Confirm" at bounding box center [570, 250] width 39 height 15
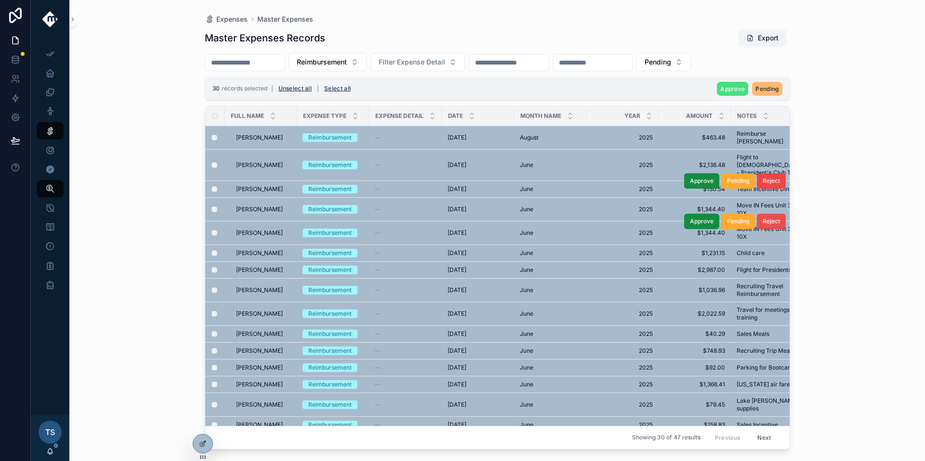
click at [764, 218] on span "Reject" at bounding box center [770, 222] width 17 height 8
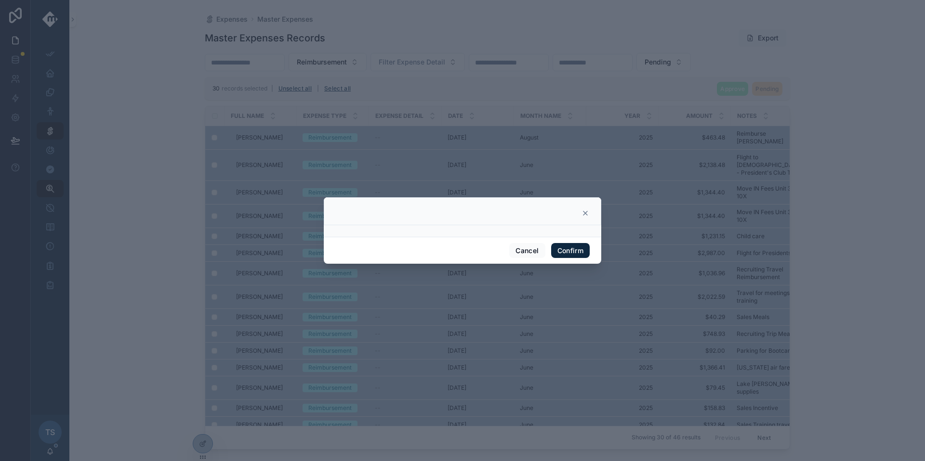
click at [586, 248] on button "Confirm" at bounding box center [570, 250] width 39 height 15
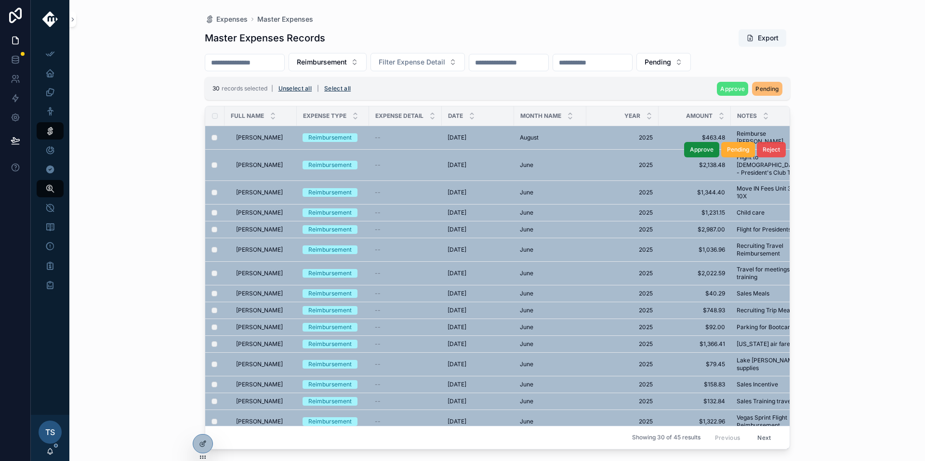
click at [760, 142] on button "Reject" at bounding box center [771, 149] width 29 height 15
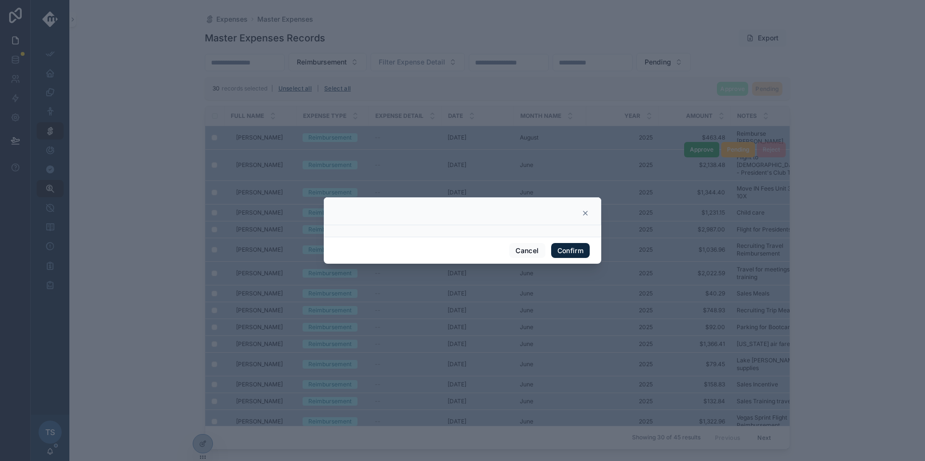
click at [569, 247] on button "Confirm" at bounding box center [570, 250] width 39 height 15
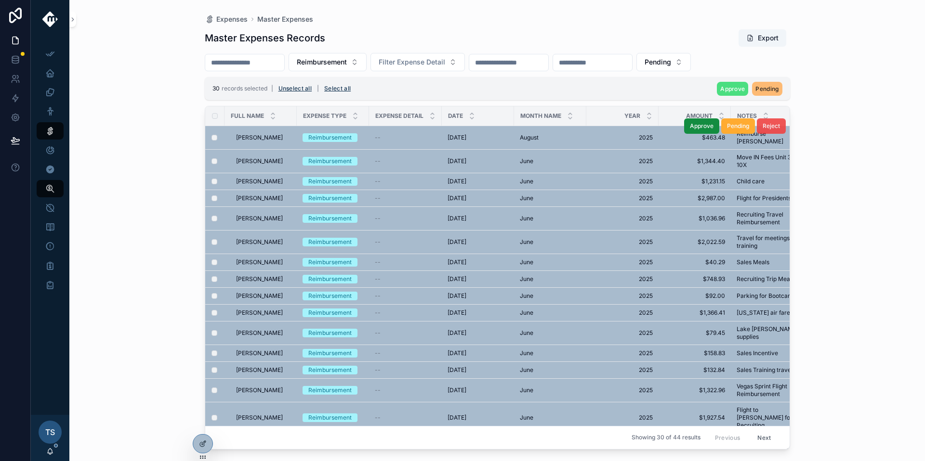
click at [762, 126] on span "Reject" at bounding box center [770, 126] width 17 height 8
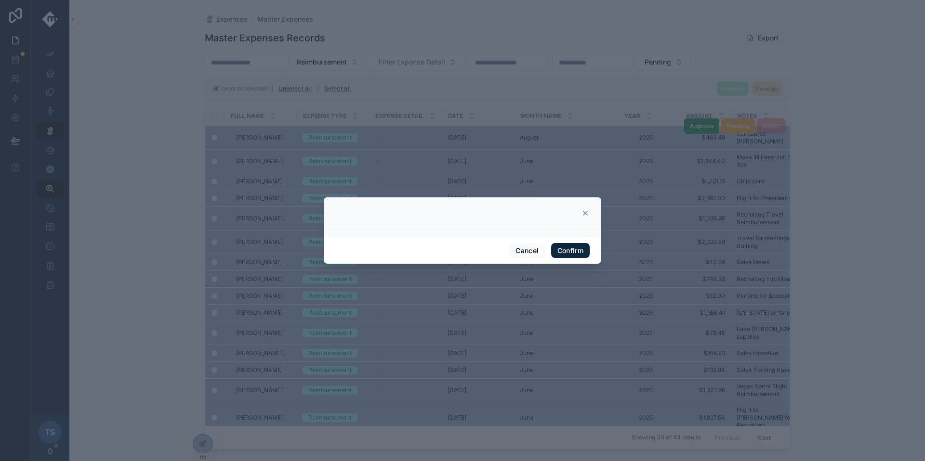
click at [565, 248] on button "Confirm" at bounding box center [570, 250] width 39 height 15
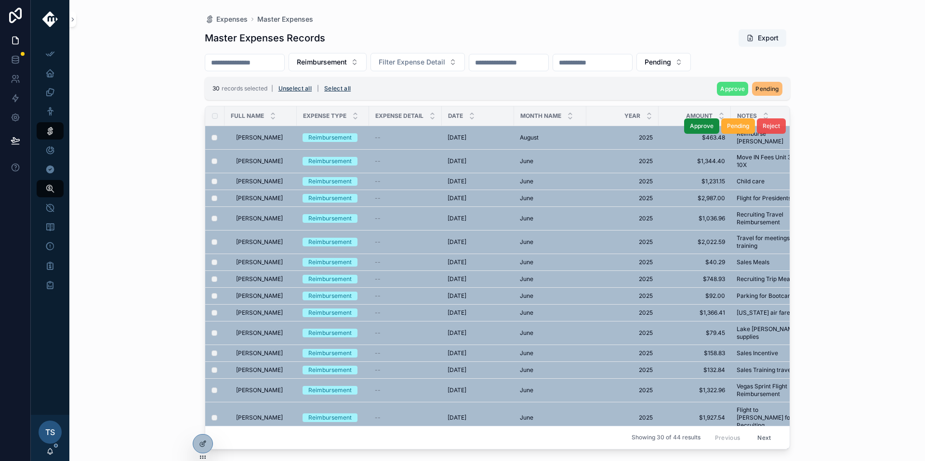
click at [757, 132] on button "Reject" at bounding box center [771, 125] width 29 height 15
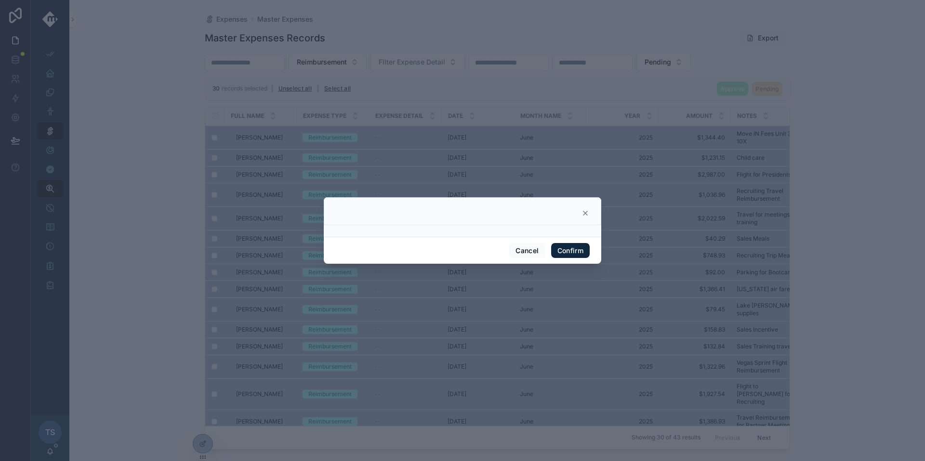
click at [578, 252] on button "Confirm" at bounding box center [570, 250] width 39 height 15
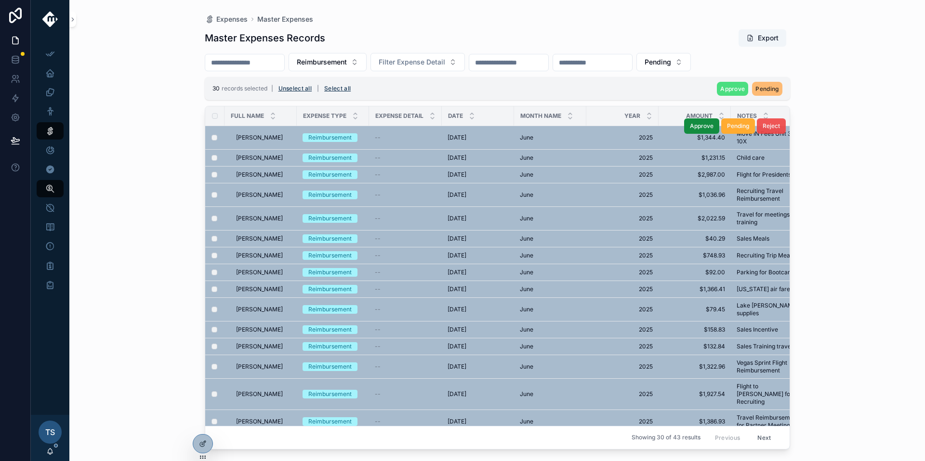
click at [766, 131] on button "Reject" at bounding box center [771, 125] width 29 height 15
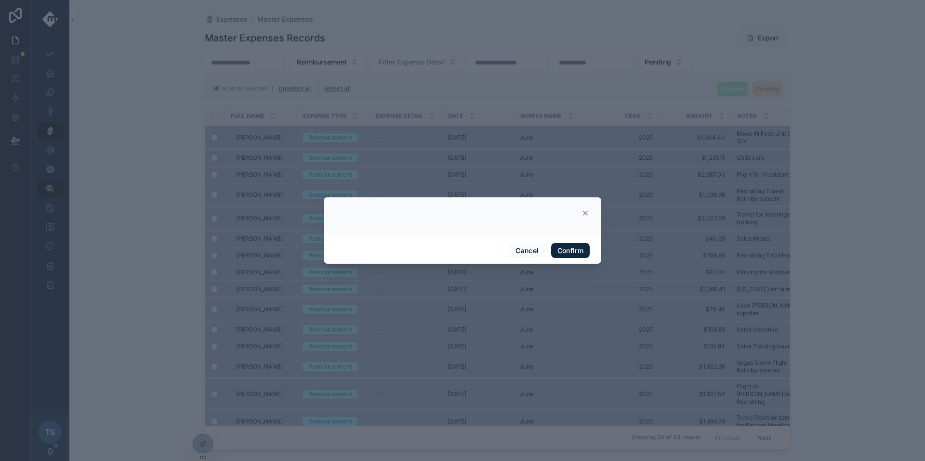
click at [570, 254] on button "Confirm" at bounding box center [570, 250] width 39 height 15
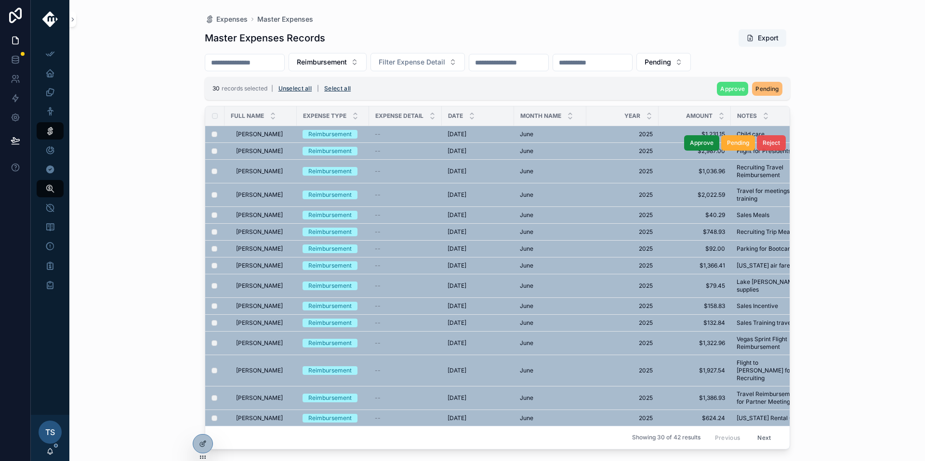
click at [761, 135] on button "Reject" at bounding box center [771, 142] width 29 height 15
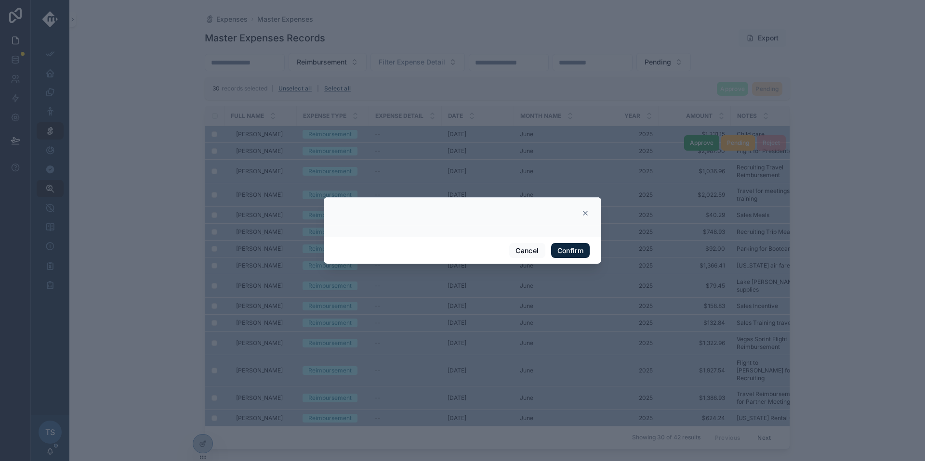
click at [574, 253] on button "Confirm" at bounding box center [570, 250] width 39 height 15
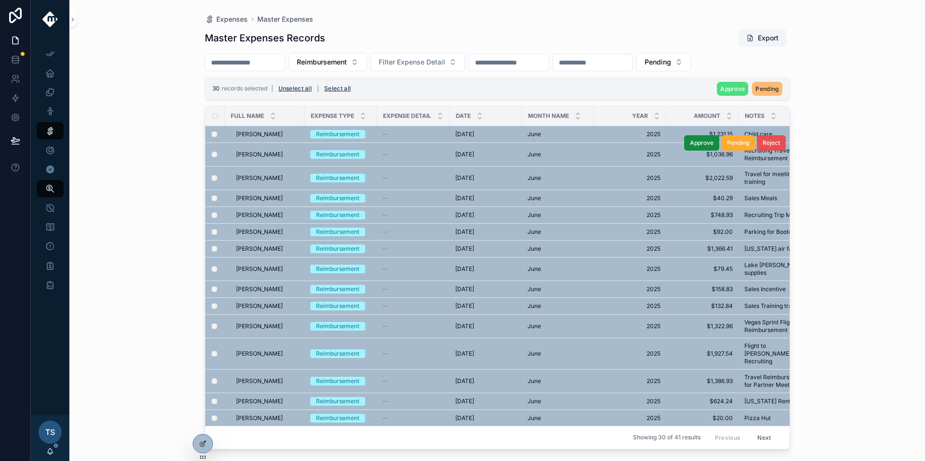
click at [766, 145] on span "Reject" at bounding box center [770, 143] width 17 height 8
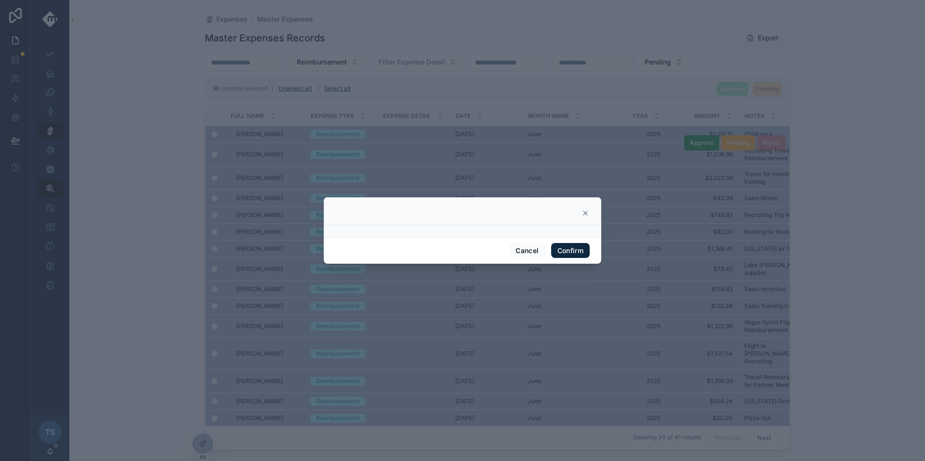
click at [577, 252] on button "Confirm" at bounding box center [570, 250] width 39 height 15
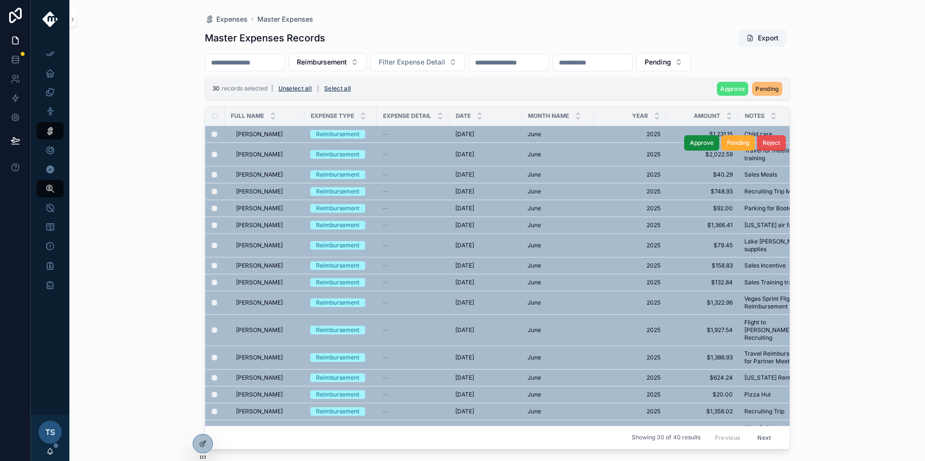
click at [764, 144] on span "Reject" at bounding box center [770, 143] width 17 height 8
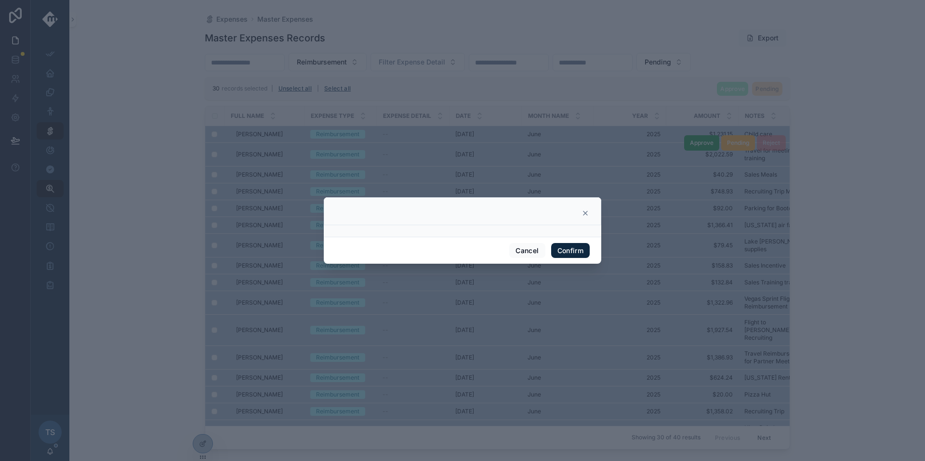
click at [571, 252] on button "Confirm" at bounding box center [570, 250] width 39 height 15
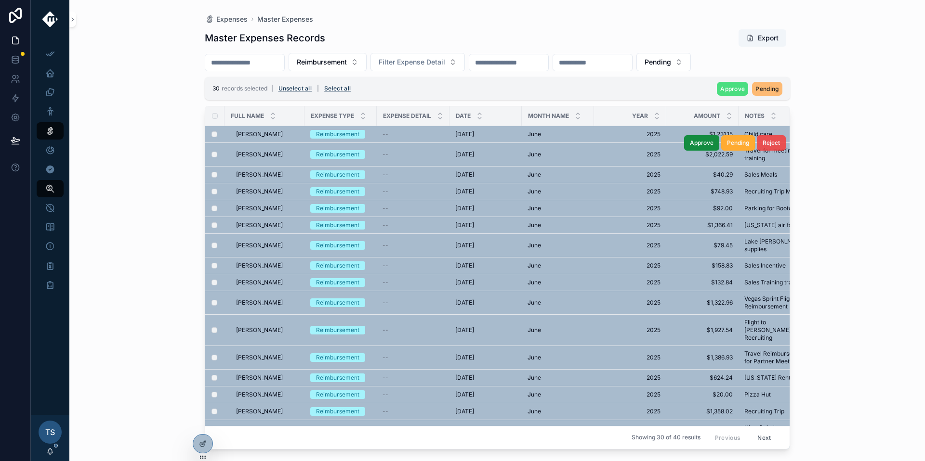
click at [761, 147] on button "Reject" at bounding box center [771, 142] width 29 height 15
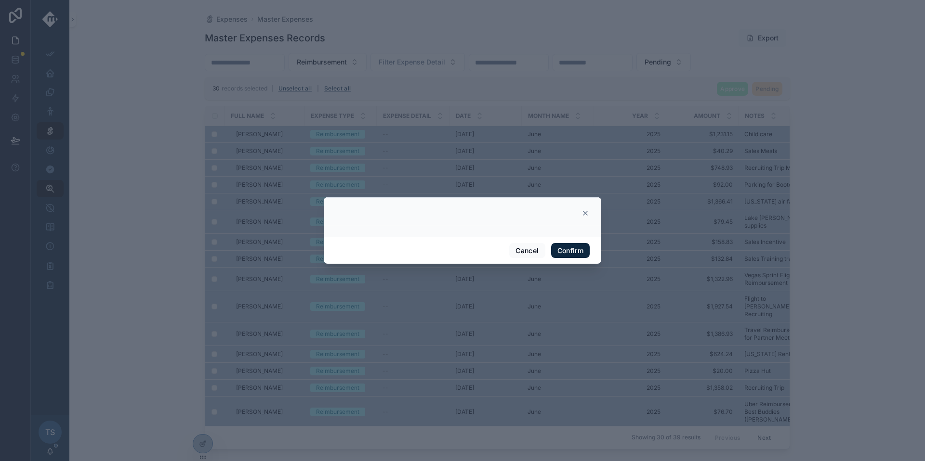
click at [576, 254] on button "Confirm" at bounding box center [570, 250] width 39 height 15
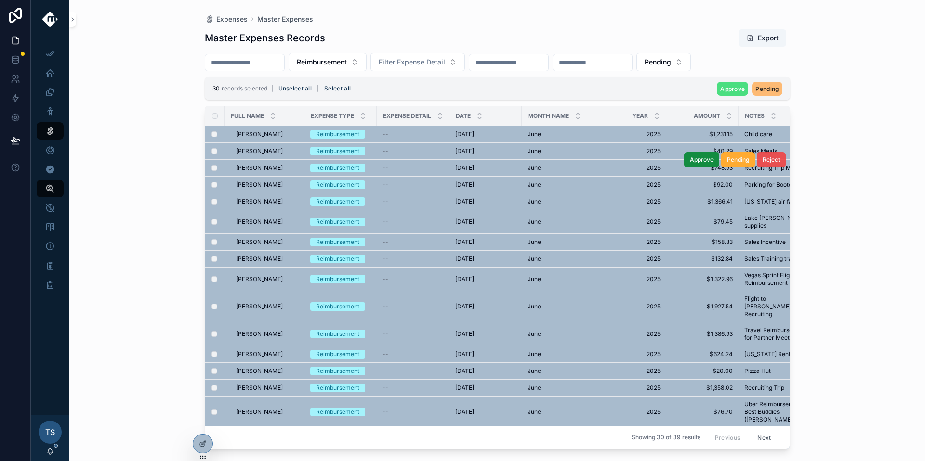
click at [765, 155] on button "Reject" at bounding box center [771, 159] width 29 height 15
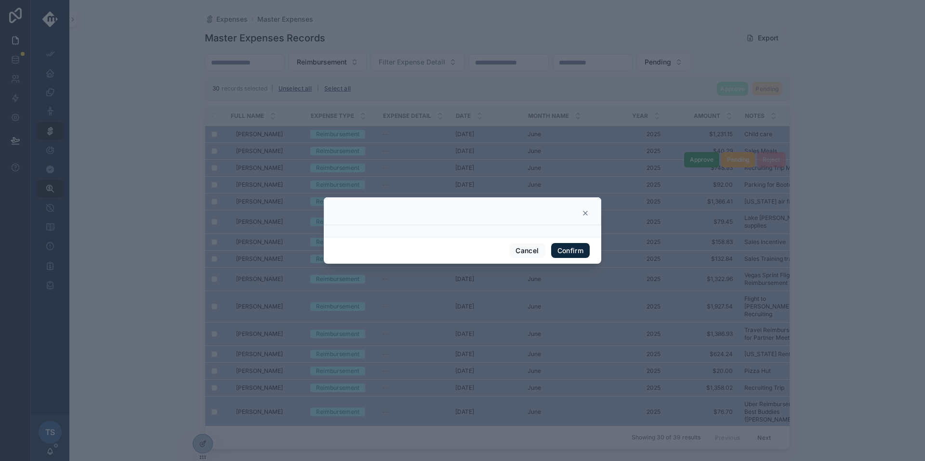
click at [573, 251] on button "Confirm" at bounding box center [570, 250] width 39 height 15
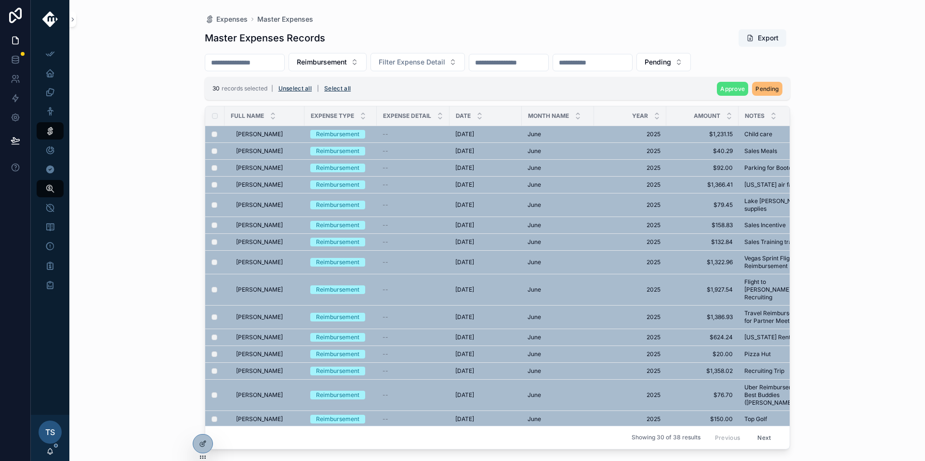
click at [0, 0] on button "Reject" at bounding box center [0, 0] width 0 height 0
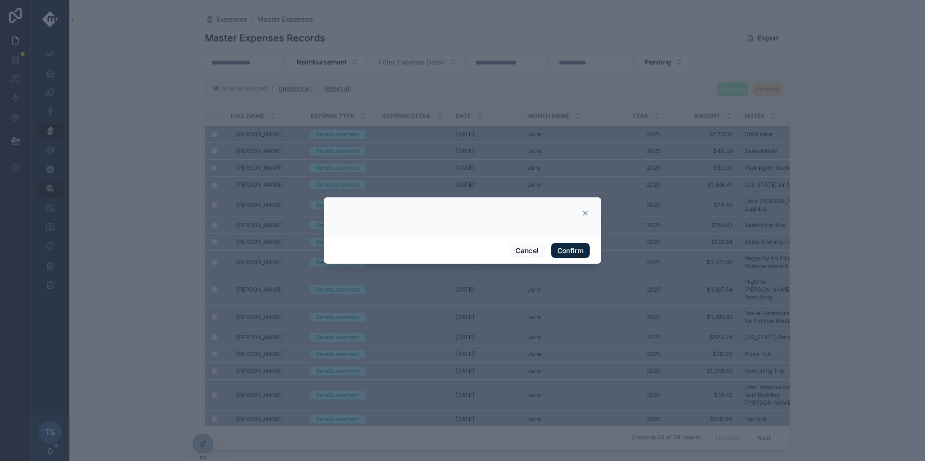
click at [564, 253] on button "Confirm" at bounding box center [570, 250] width 39 height 15
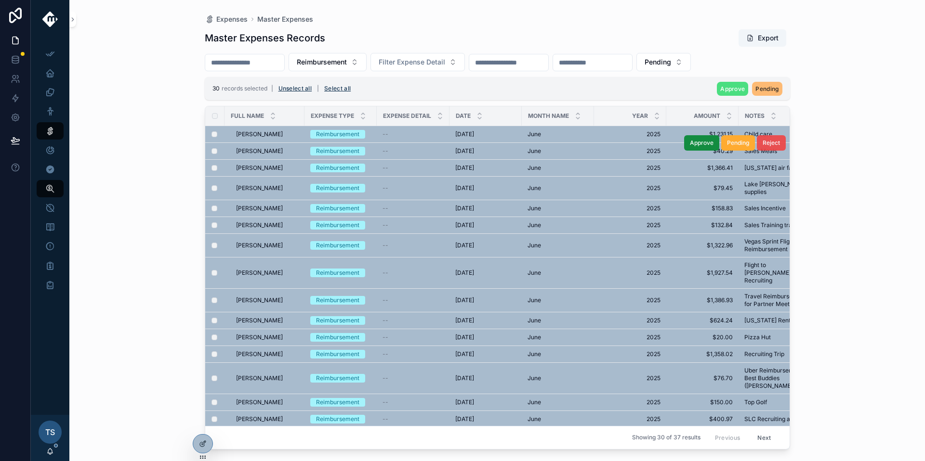
click at [767, 146] on span "Reject" at bounding box center [770, 143] width 17 height 8
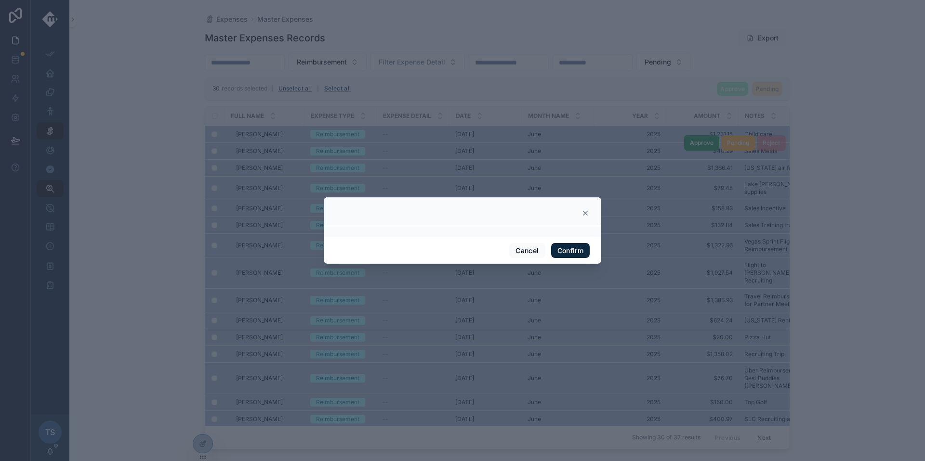
click at [574, 252] on button "Confirm" at bounding box center [570, 250] width 39 height 15
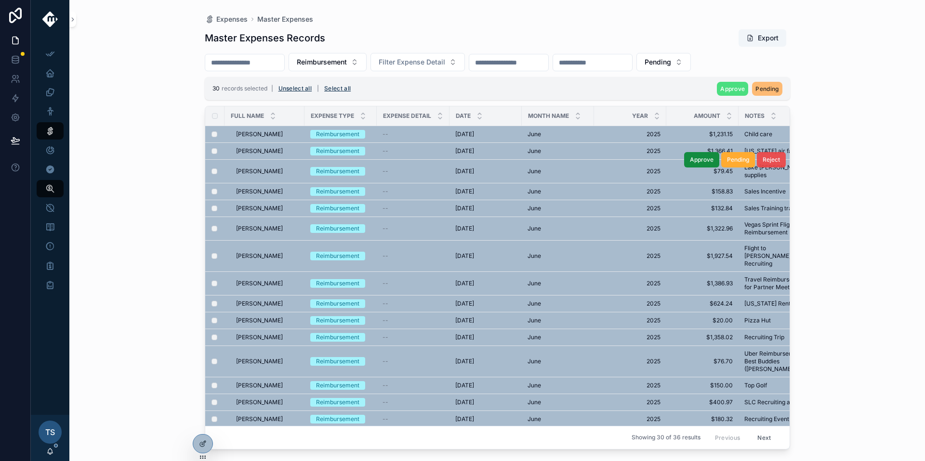
click at [768, 164] on button "Reject" at bounding box center [771, 159] width 29 height 15
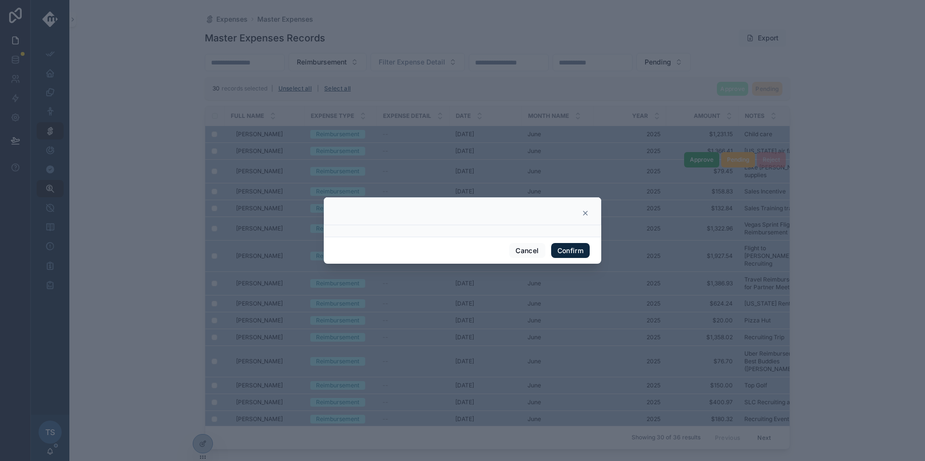
click at [582, 248] on button "Confirm" at bounding box center [570, 250] width 39 height 15
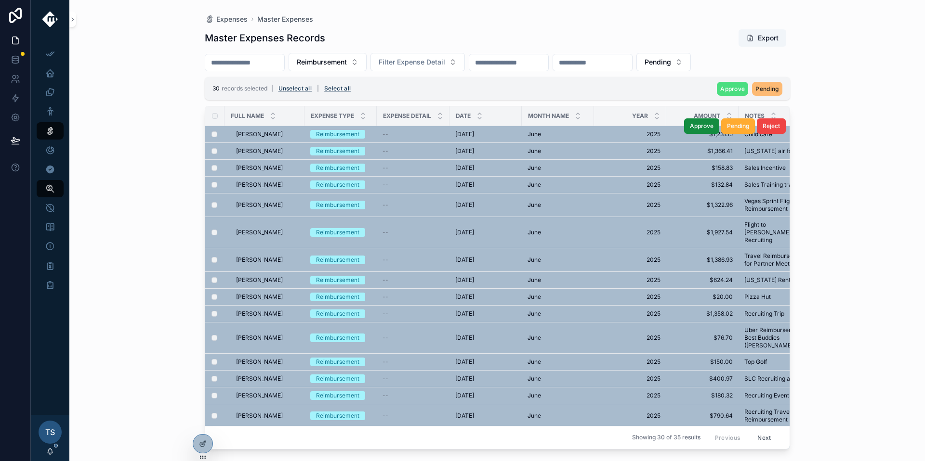
click at [625, 137] on span "2025" at bounding box center [630, 135] width 61 height 8
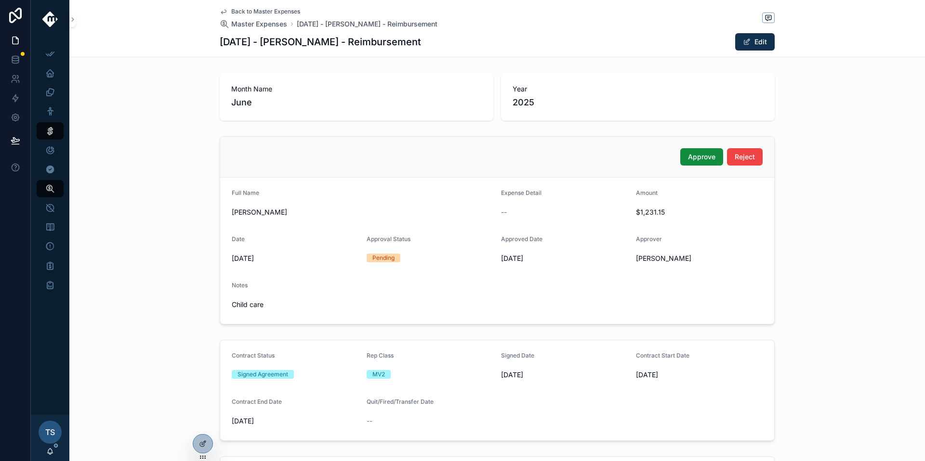
click at [260, 13] on span "Back to Master Expenses" at bounding box center [265, 12] width 69 height 8
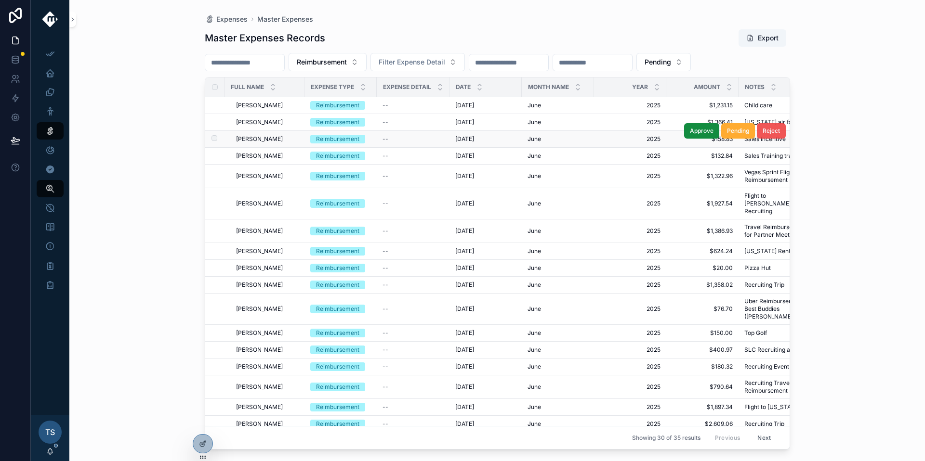
click at [762, 131] on span "Reject" at bounding box center [770, 131] width 17 height 8
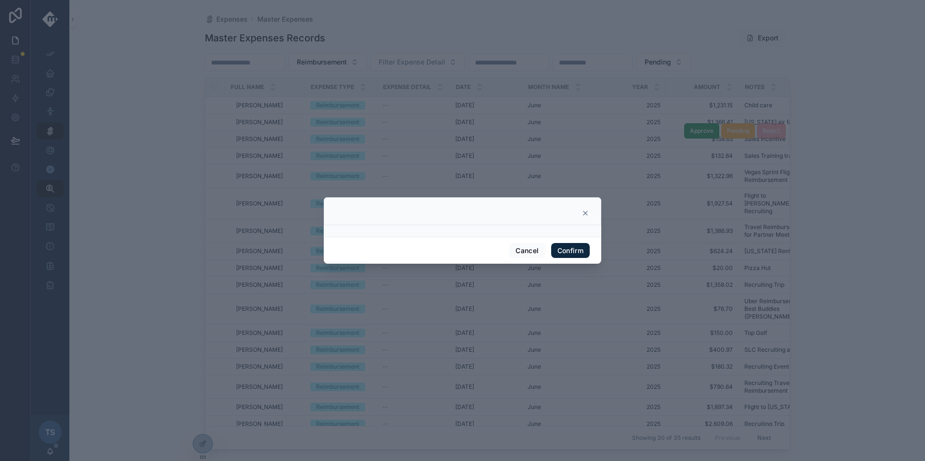
click at [574, 249] on button "Confirm" at bounding box center [570, 250] width 39 height 15
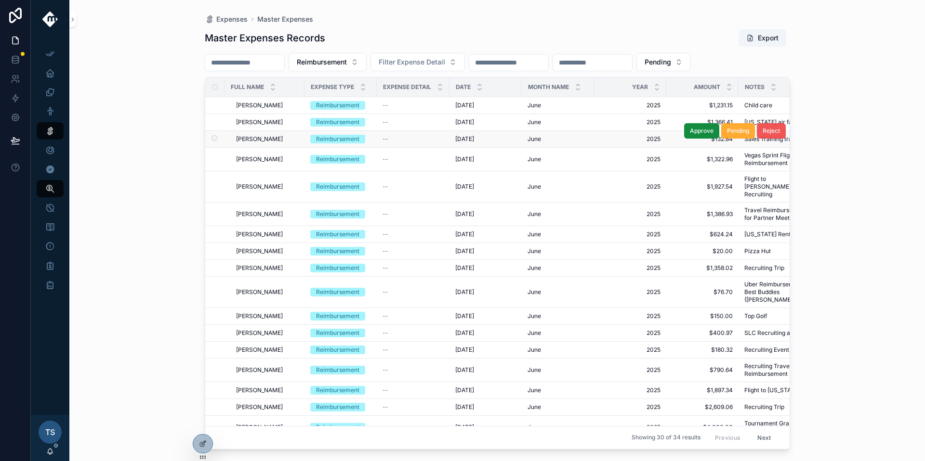
click at [762, 133] on span "Reject" at bounding box center [770, 131] width 17 height 8
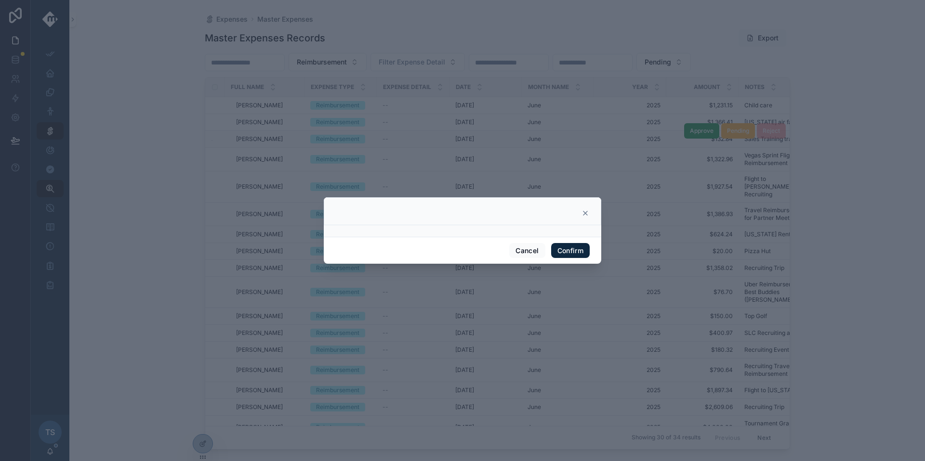
click at [575, 245] on button "Confirm" at bounding box center [570, 250] width 39 height 15
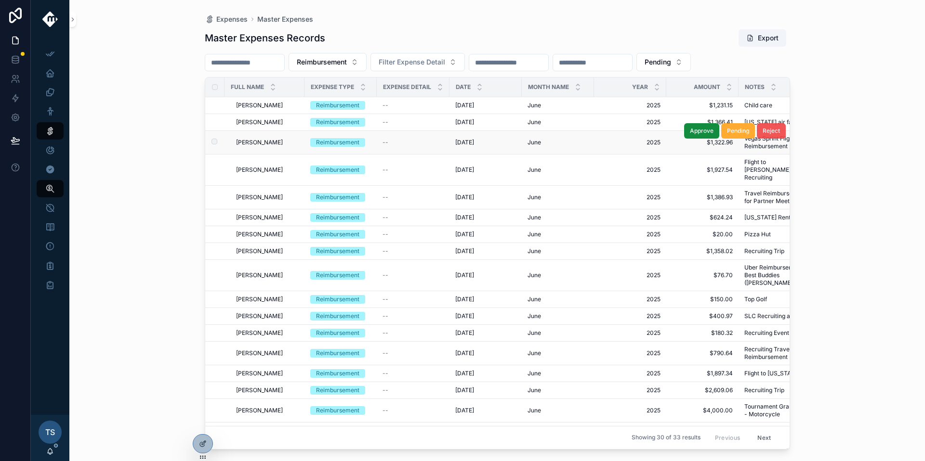
click at [757, 135] on button "Reject" at bounding box center [771, 130] width 29 height 15
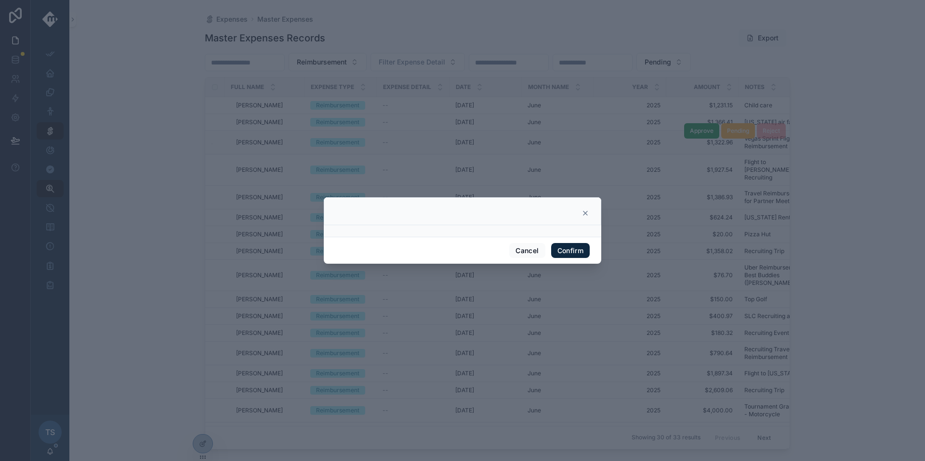
click at [577, 247] on button "Confirm" at bounding box center [570, 250] width 39 height 15
